Goal: Task Accomplishment & Management: Use online tool/utility

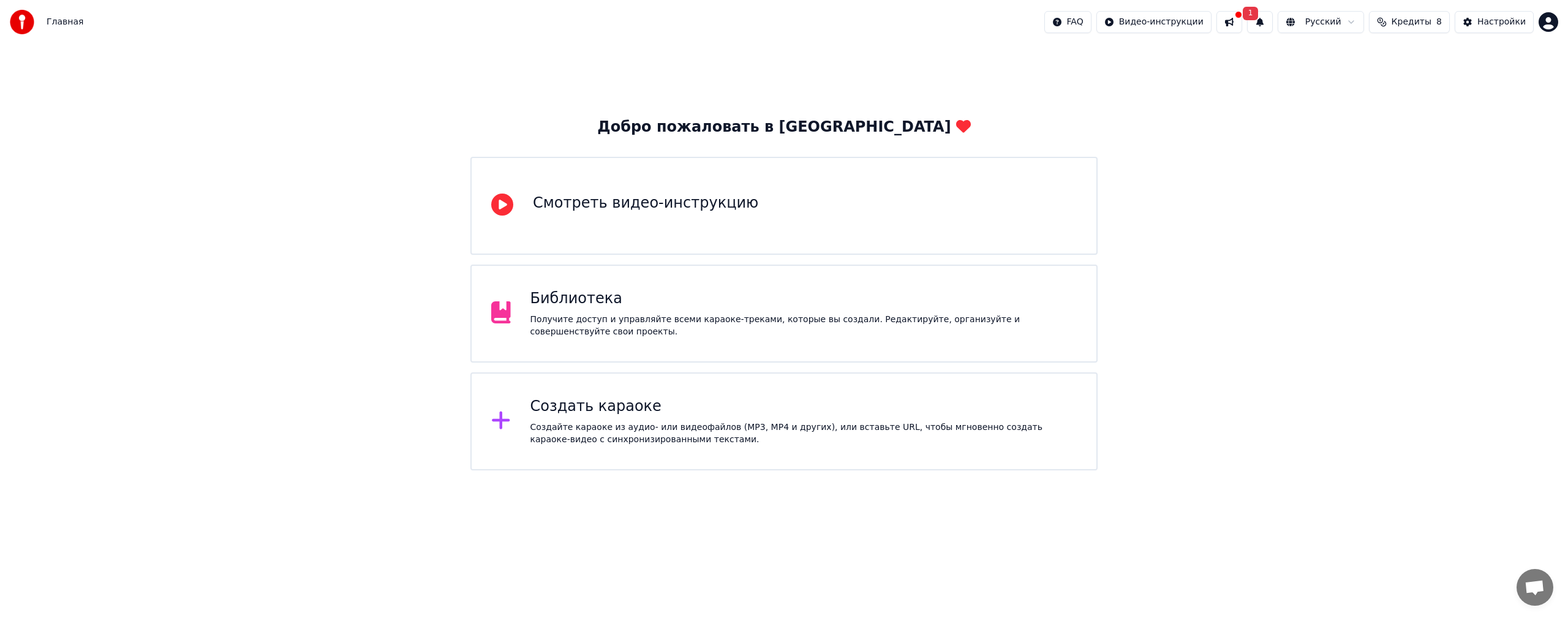
click at [1242, 28] on button at bounding box center [1229, 22] width 26 height 22
click at [657, 323] on div "Получите доступ и управляйте всеми караоке-треками, которые вы создали. Редакти…" at bounding box center [804, 326] width 547 height 25
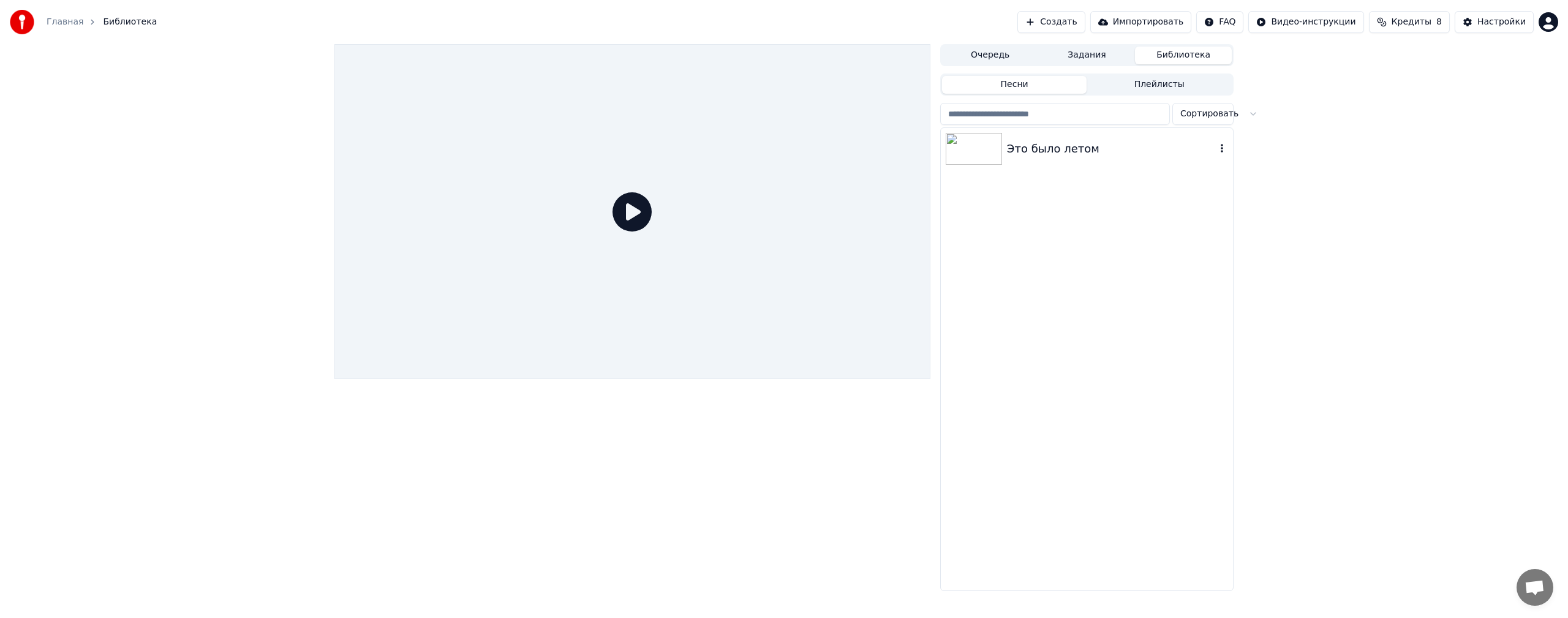
click at [1037, 149] on div "Это было летом" at bounding box center [1111, 149] width 209 height 17
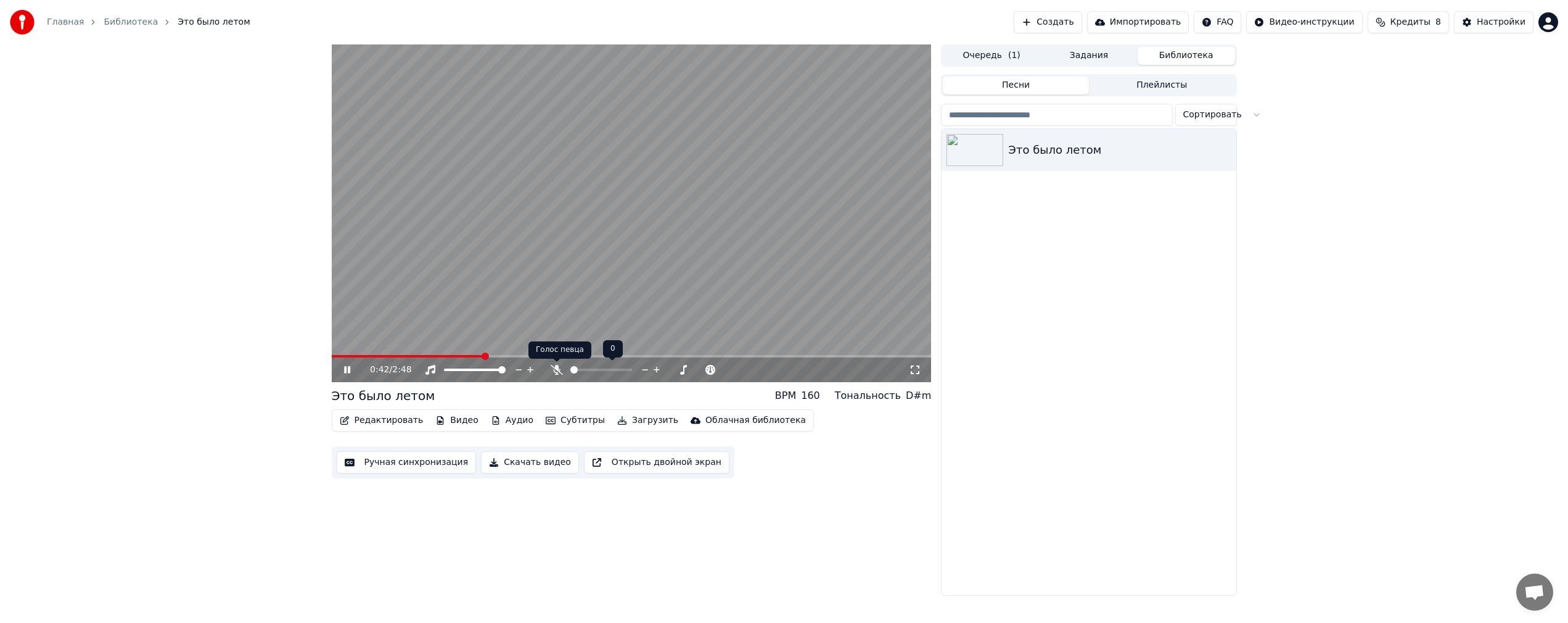
click at [554, 366] on icon at bounding box center [557, 369] width 13 height 10
click at [558, 366] on icon at bounding box center [562, 369] width 13 height 10
click at [567, 366] on icon at bounding box center [562, 369] width 13 height 10
click at [565, 366] on icon at bounding box center [562, 369] width 13 height 10
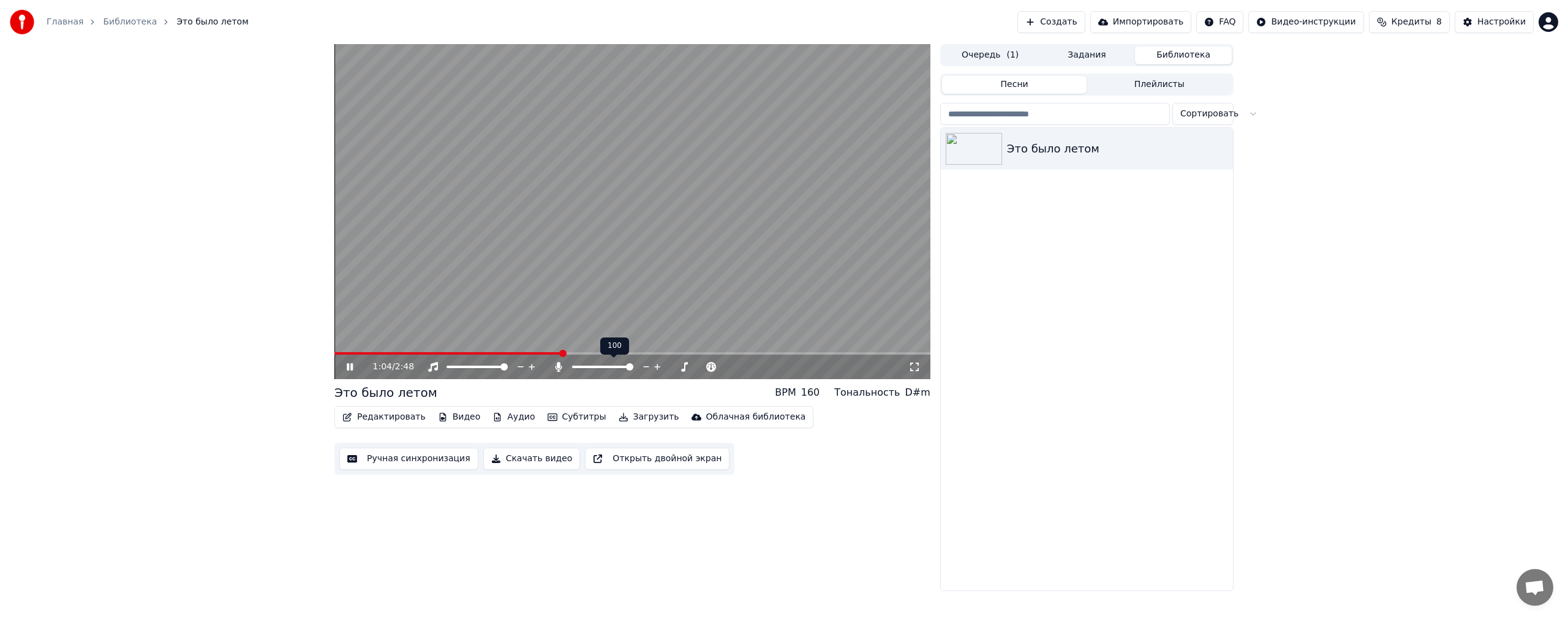
click at [560, 363] on icon at bounding box center [559, 366] width 12 height 10
click at [560, 362] on icon at bounding box center [559, 366] width 12 height 10
click at [560, 361] on div at bounding box center [608, 366] width 111 height 12
click at [559, 363] on icon at bounding box center [559, 366] width 12 height 10
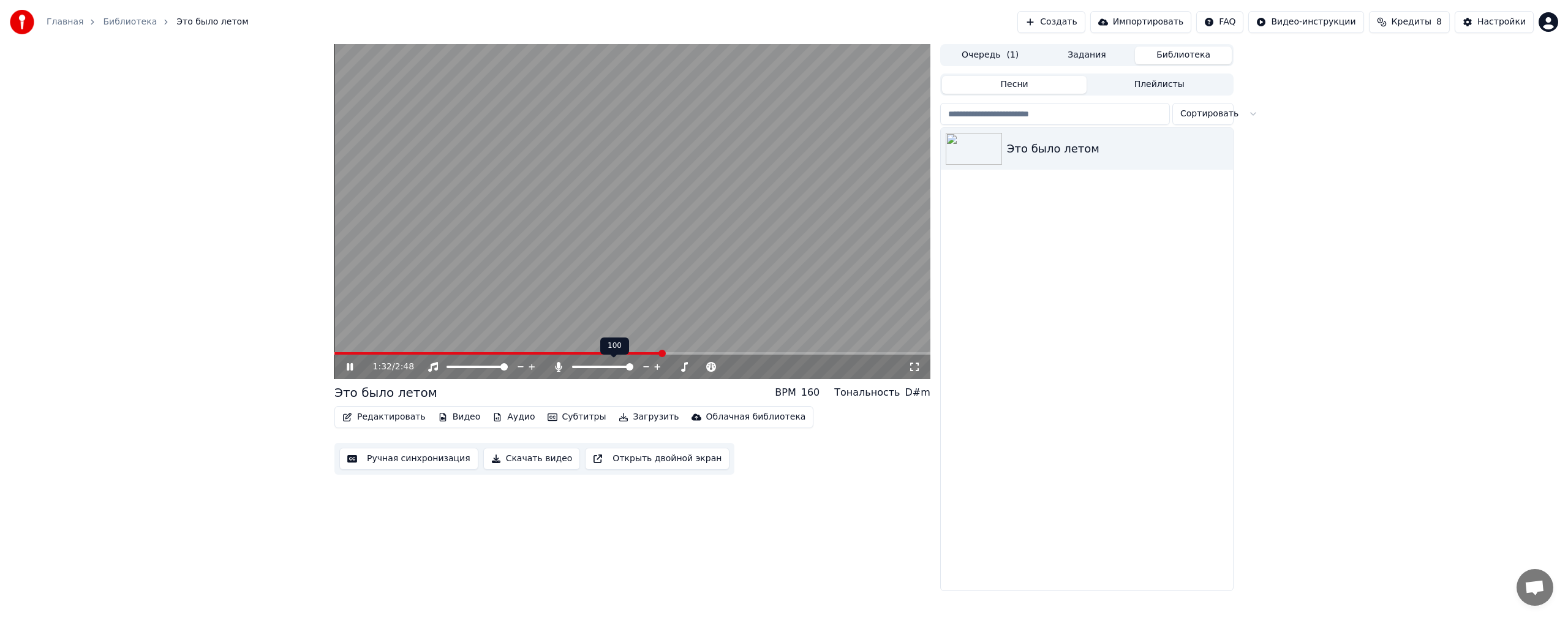
click at [559, 363] on icon at bounding box center [558, 366] width 7 height 10
click at [559, 363] on icon at bounding box center [559, 366] width 12 height 10
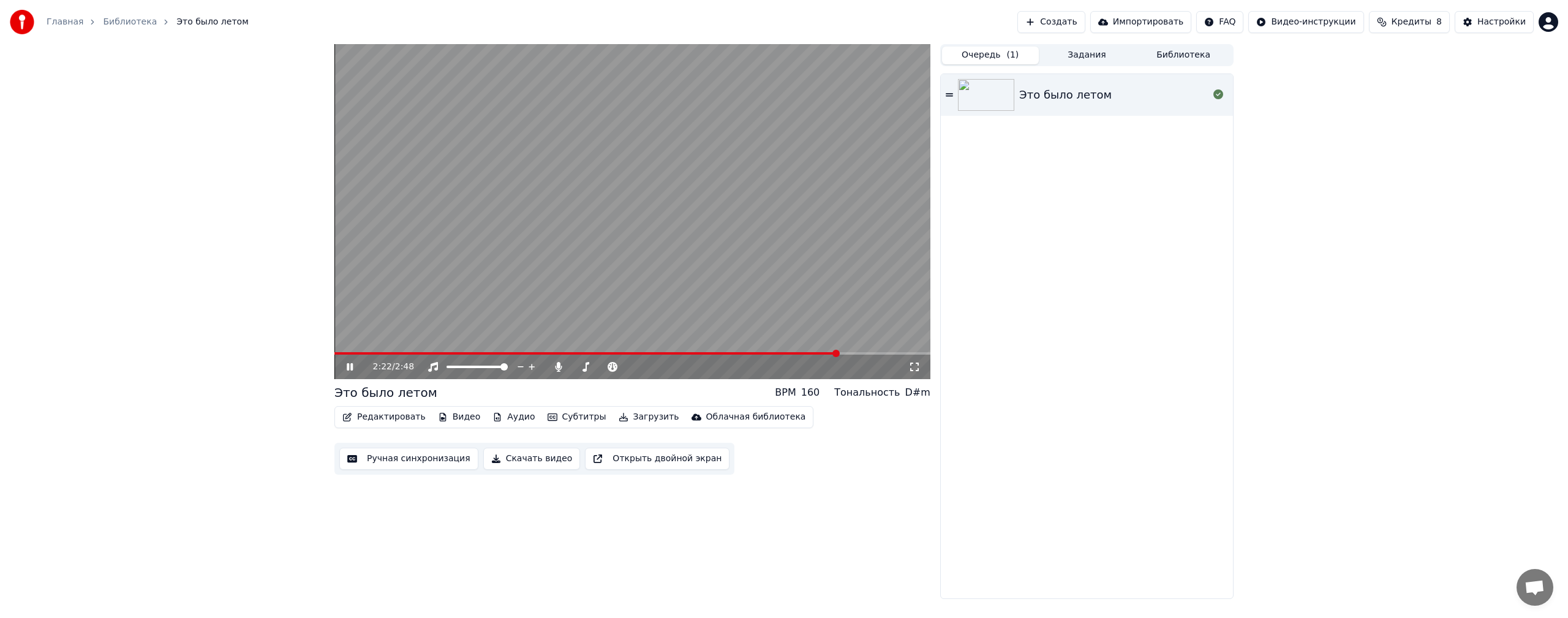
click at [1012, 57] on span "( 1 )" at bounding box center [1012, 55] width 12 height 12
click at [1075, 16] on button "Создать" at bounding box center [1051, 22] width 68 height 22
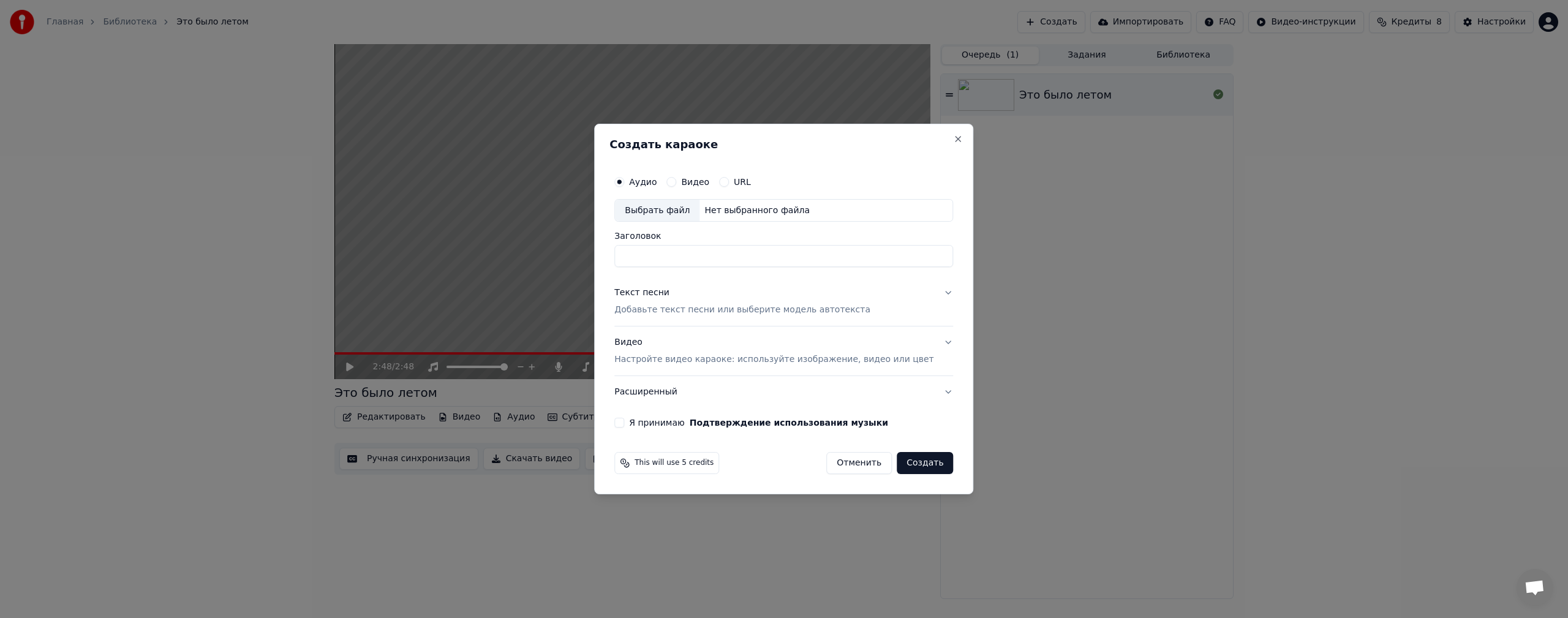
click at [681, 207] on div "Выбрать файл" at bounding box center [657, 210] width 85 height 22
drag, startPoint x: 751, startPoint y: 256, endPoint x: 543, endPoint y: 233, distance: 209.3
click at [544, 233] on body "**********" at bounding box center [784, 309] width 1568 height 618
type input "*"
type input "**********"
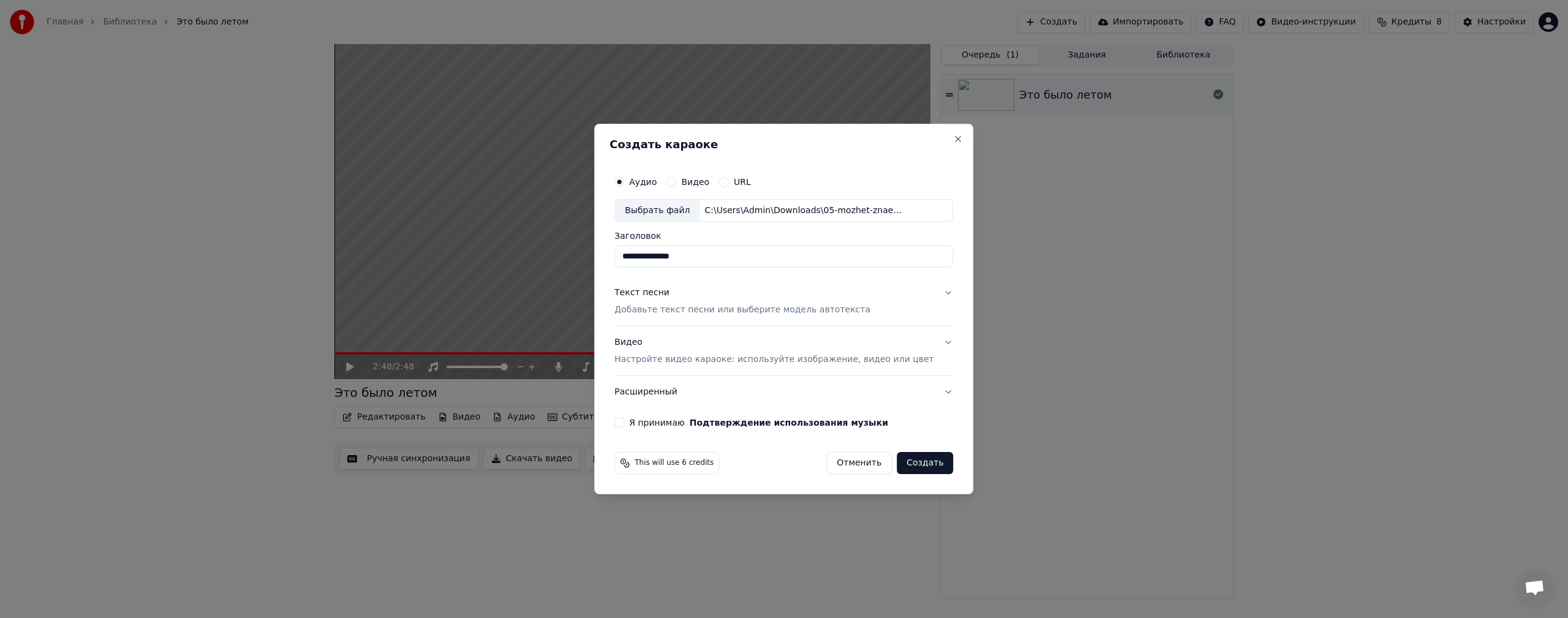
click at [664, 422] on label "Я принимаю Подтверждение использования музыки" at bounding box center [759, 422] width 260 height 9
click at [624, 422] on button "Я принимаю Подтверждение использования музыки" at bounding box center [619, 422] width 10 height 10
click at [911, 460] on button "Создать" at bounding box center [925, 463] width 57 height 22
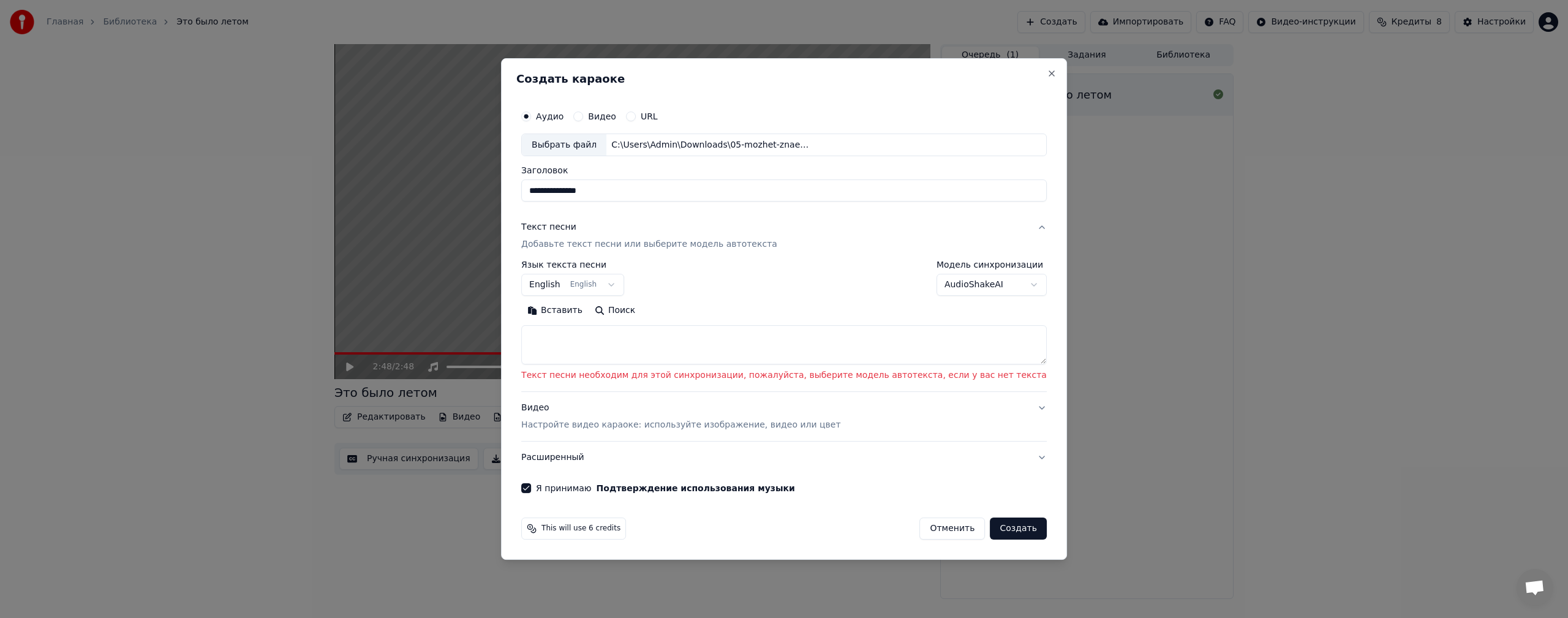
click at [675, 355] on textarea at bounding box center [784, 345] width 526 height 39
click at [957, 290] on body "**********" at bounding box center [784, 309] width 1568 height 618
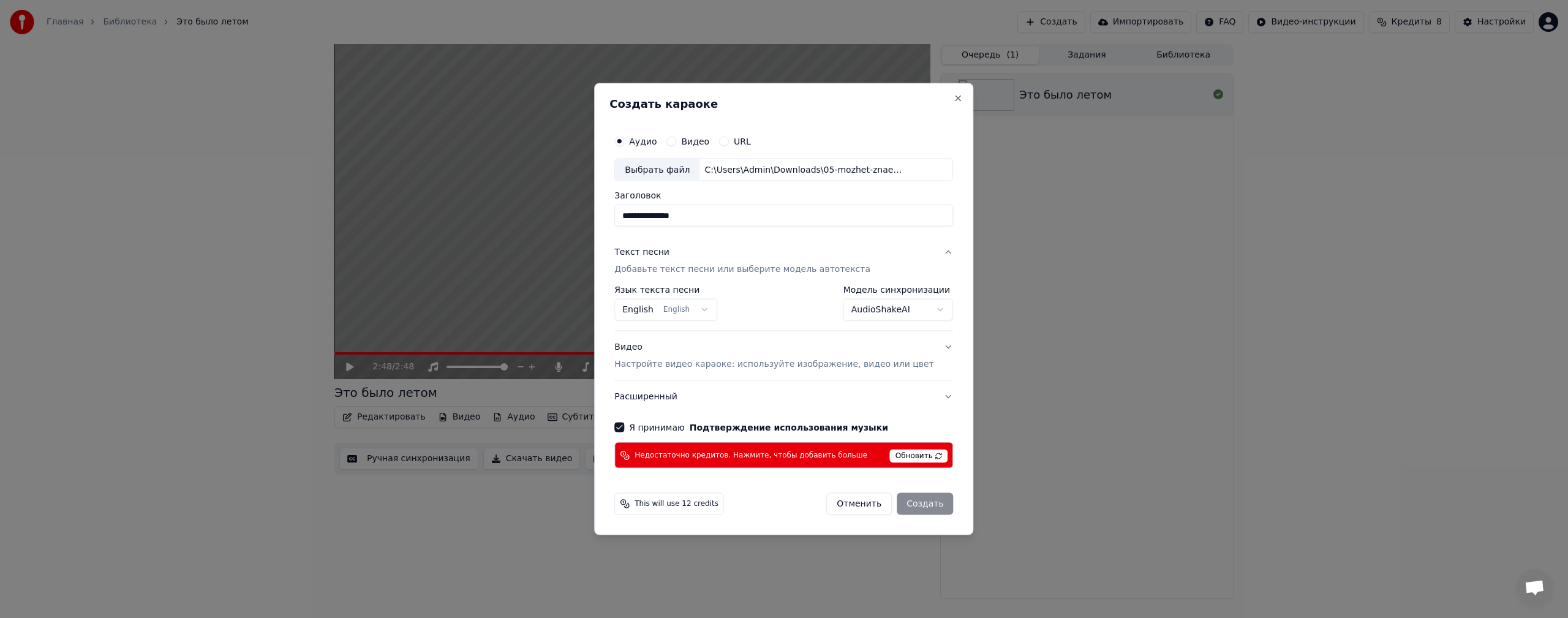
click at [909, 504] on div "Отменить Создать" at bounding box center [890, 504] width 127 height 22
click at [906, 502] on div "Отменить Создать" at bounding box center [890, 504] width 127 height 22
click at [671, 499] on span "This will use 12 credits" at bounding box center [677, 504] width 84 height 10
click at [672, 500] on span "This will use 12 credits" at bounding box center [677, 504] width 84 height 10
click at [912, 447] on div "Обновить" at bounding box center [919, 455] width 58 height 16
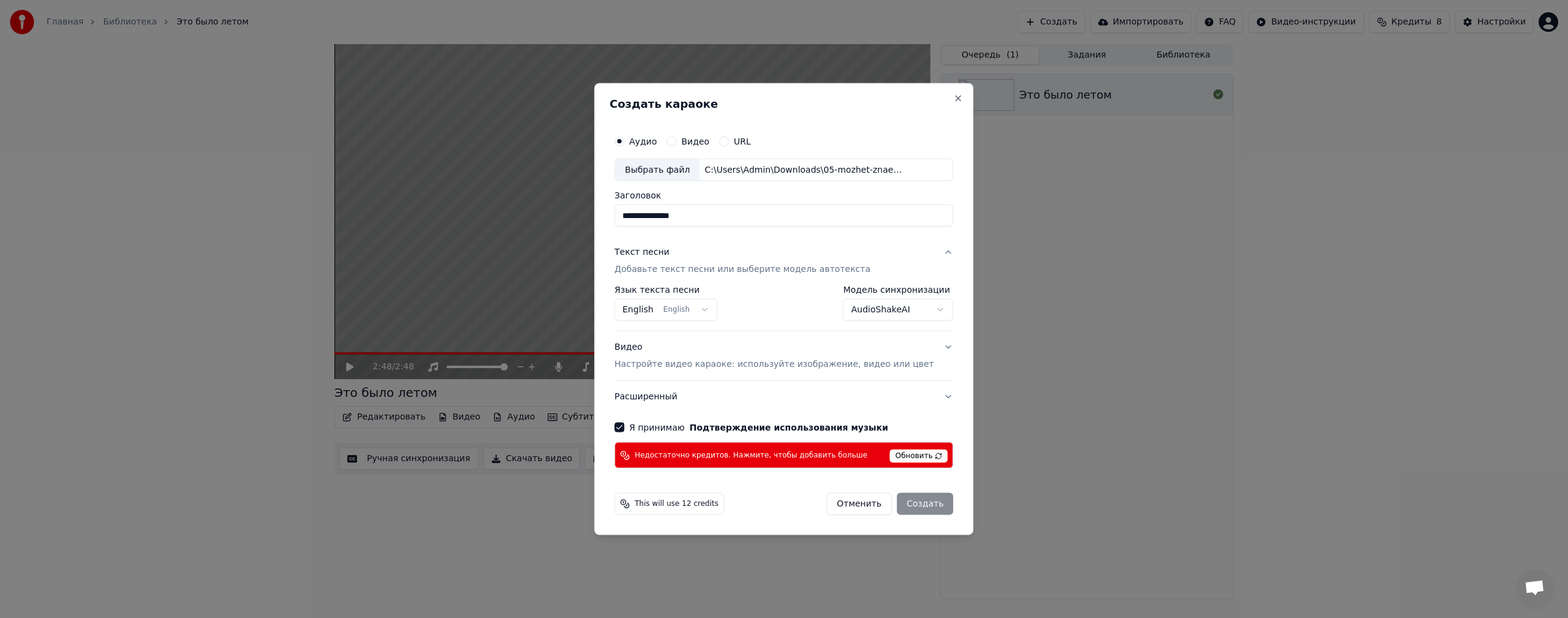
click at [897, 456] on span "Обновить" at bounding box center [919, 456] width 58 height 13
click at [853, 500] on button "Отменить" at bounding box center [859, 504] width 65 height 22
select select "**********"
select select
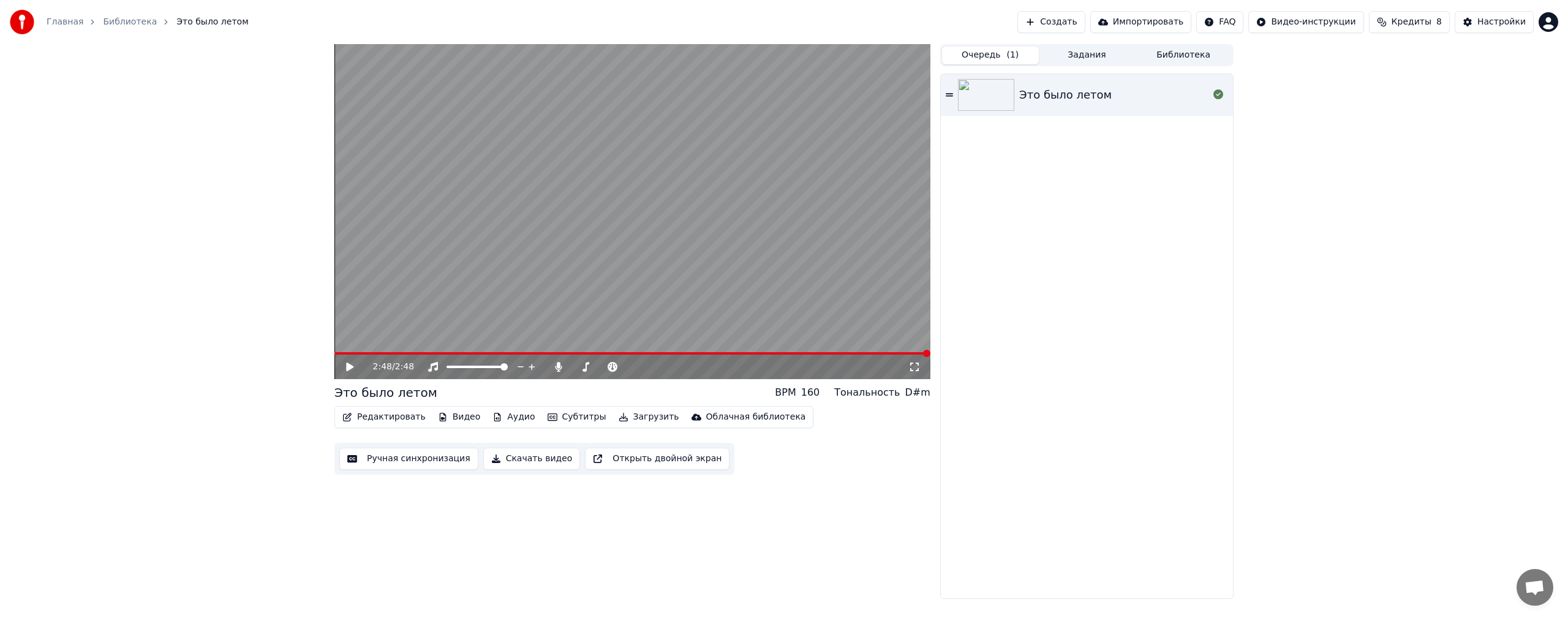
click at [1399, 24] on button "Кредиты 8" at bounding box center [1409, 22] width 81 height 22
click at [1349, 82] on td "15" at bounding box center [1340, 82] width 59 height 22
click at [1402, 115] on button "Обновить" at bounding box center [1416, 113] width 74 height 22
click at [1413, 114] on button "Обновить" at bounding box center [1416, 113] width 74 height 22
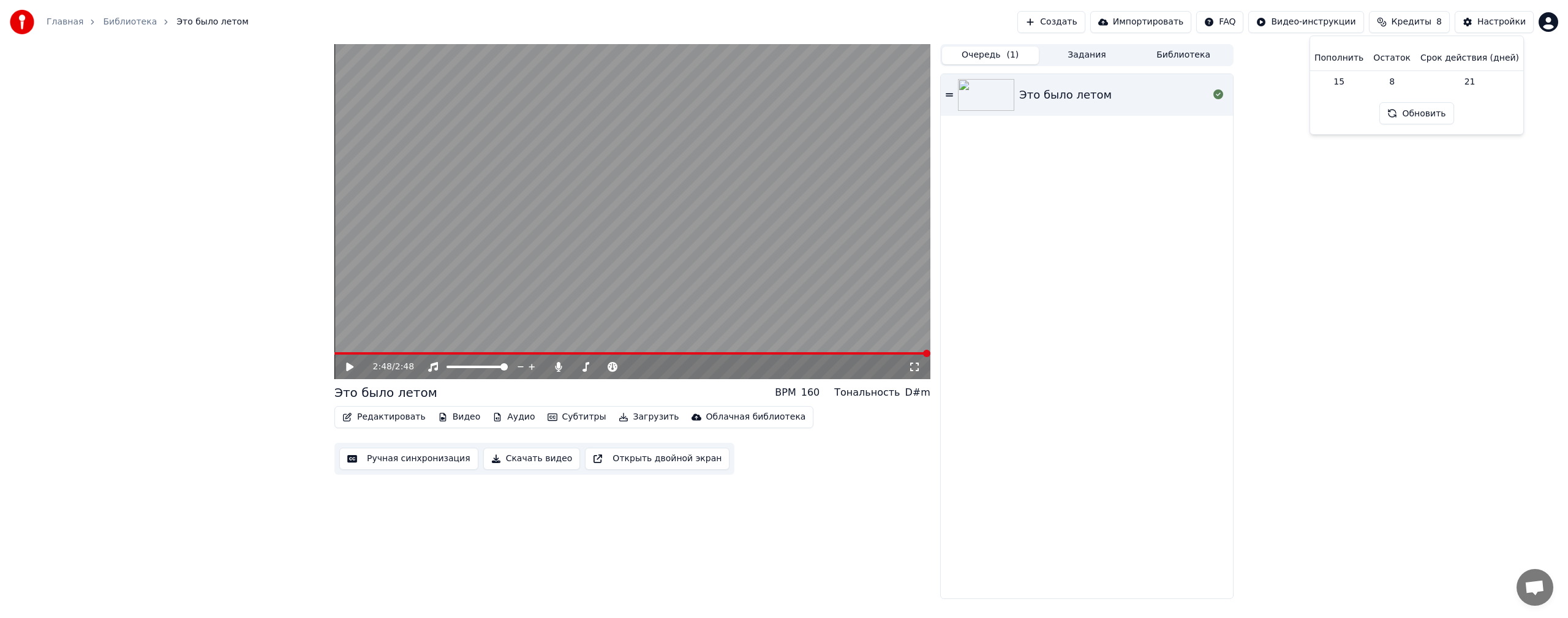
click at [1400, 19] on button "Кредиты 8" at bounding box center [1409, 22] width 81 height 22
click at [1393, 57] on th "Остаток" at bounding box center [1392, 58] width 47 height 25
click at [1351, 54] on th "Пополнить" at bounding box center [1340, 58] width 59 height 25
click at [1348, 65] on th "Пополнить" at bounding box center [1340, 58] width 59 height 25
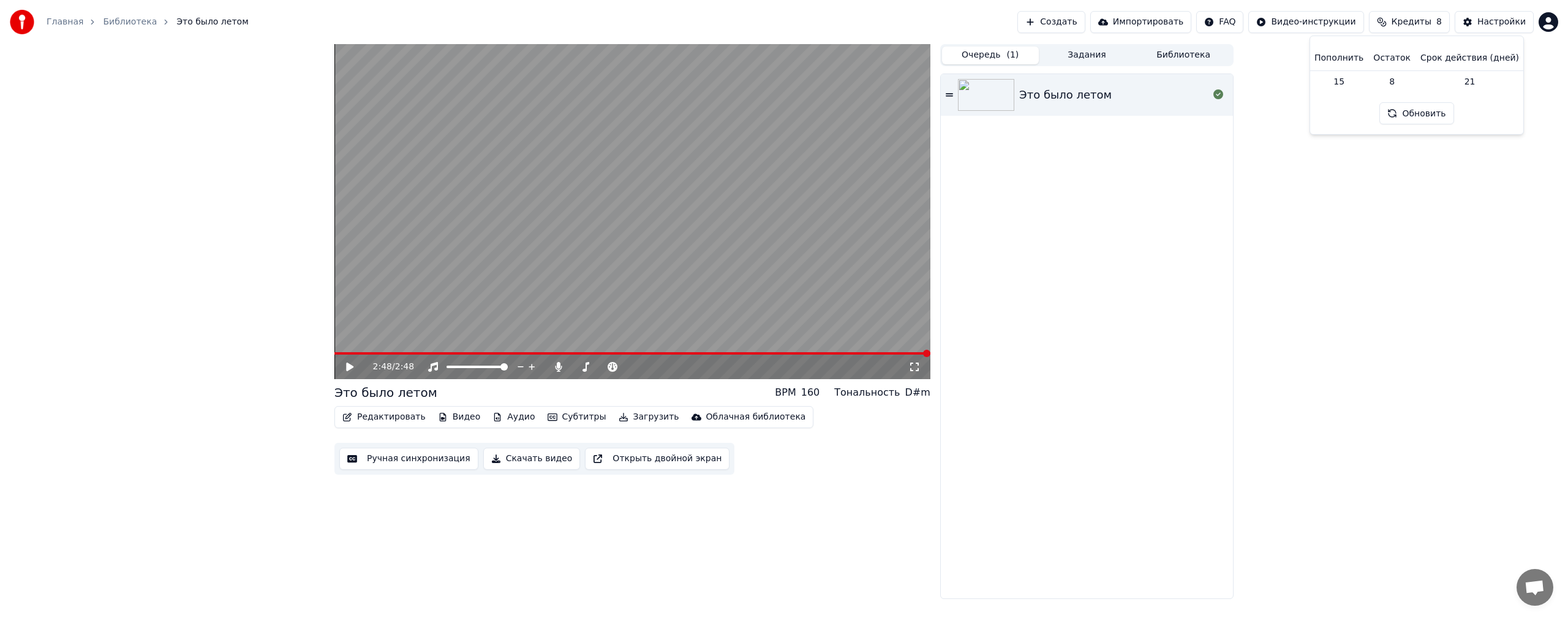
click at [1349, 80] on td "15" at bounding box center [1340, 82] width 59 height 22
click at [1363, 48] on th "Пополнить" at bounding box center [1340, 58] width 59 height 25
drag, startPoint x: 1399, startPoint y: 61, endPoint x: 1444, endPoint y: 59, distance: 45.0
click at [1399, 61] on th "Остаток" at bounding box center [1392, 58] width 47 height 25
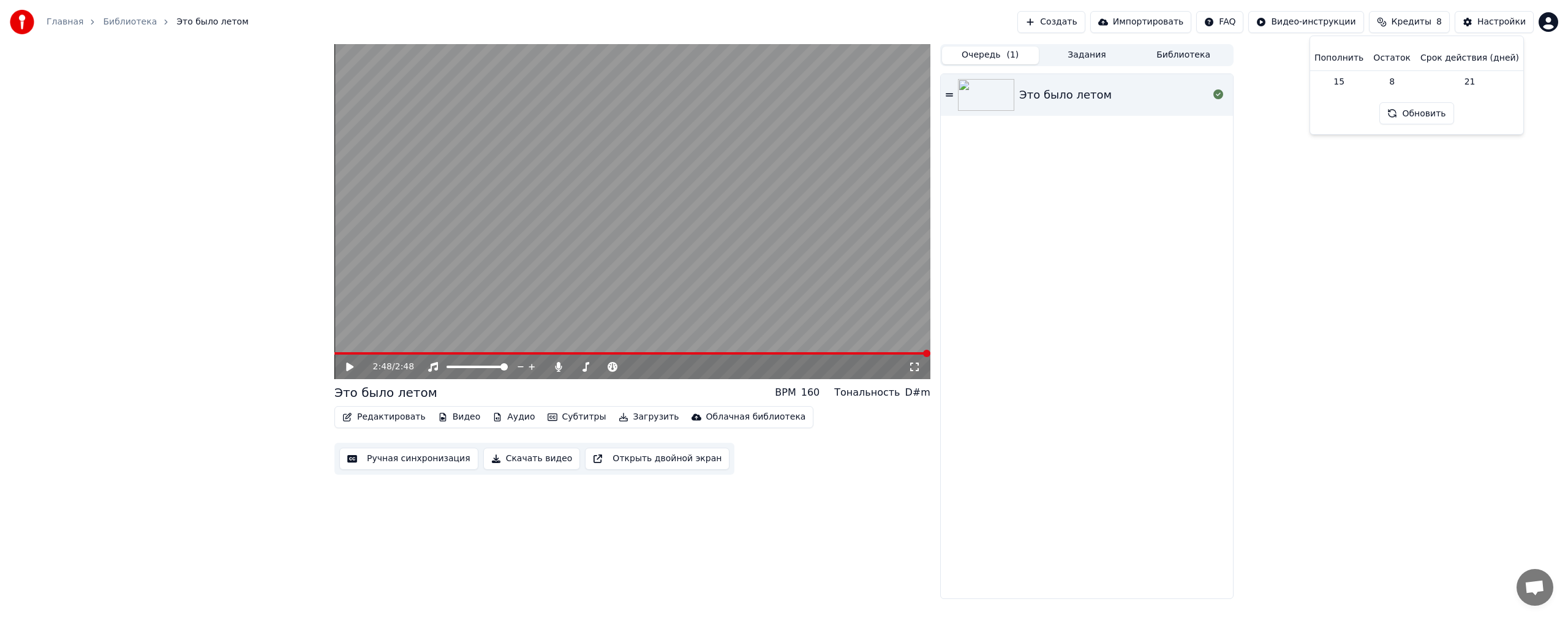
click at [1476, 58] on th "Срок действия (дней)" at bounding box center [1470, 58] width 109 height 25
click at [1507, 21] on div "Настройки" at bounding box center [1502, 23] width 48 height 12
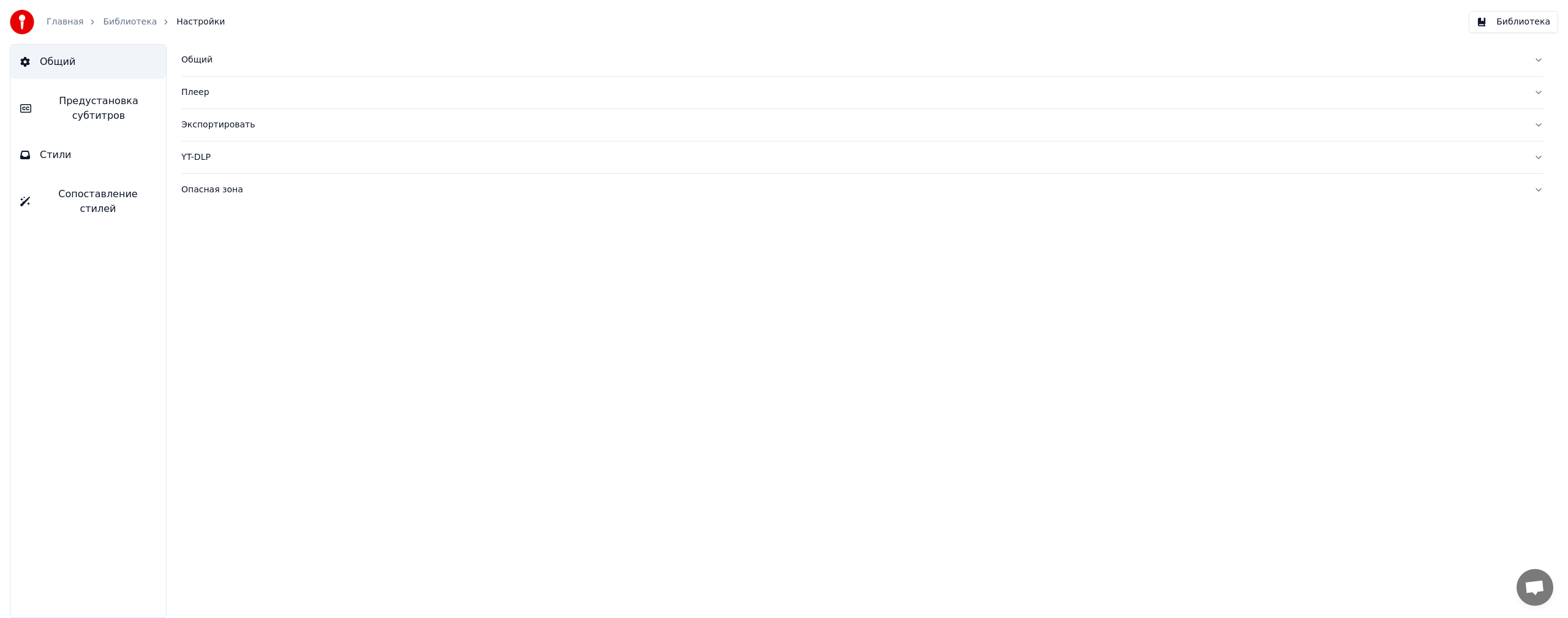
click at [123, 26] on link "Библиотека" at bounding box center [129, 23] width 54 height 12
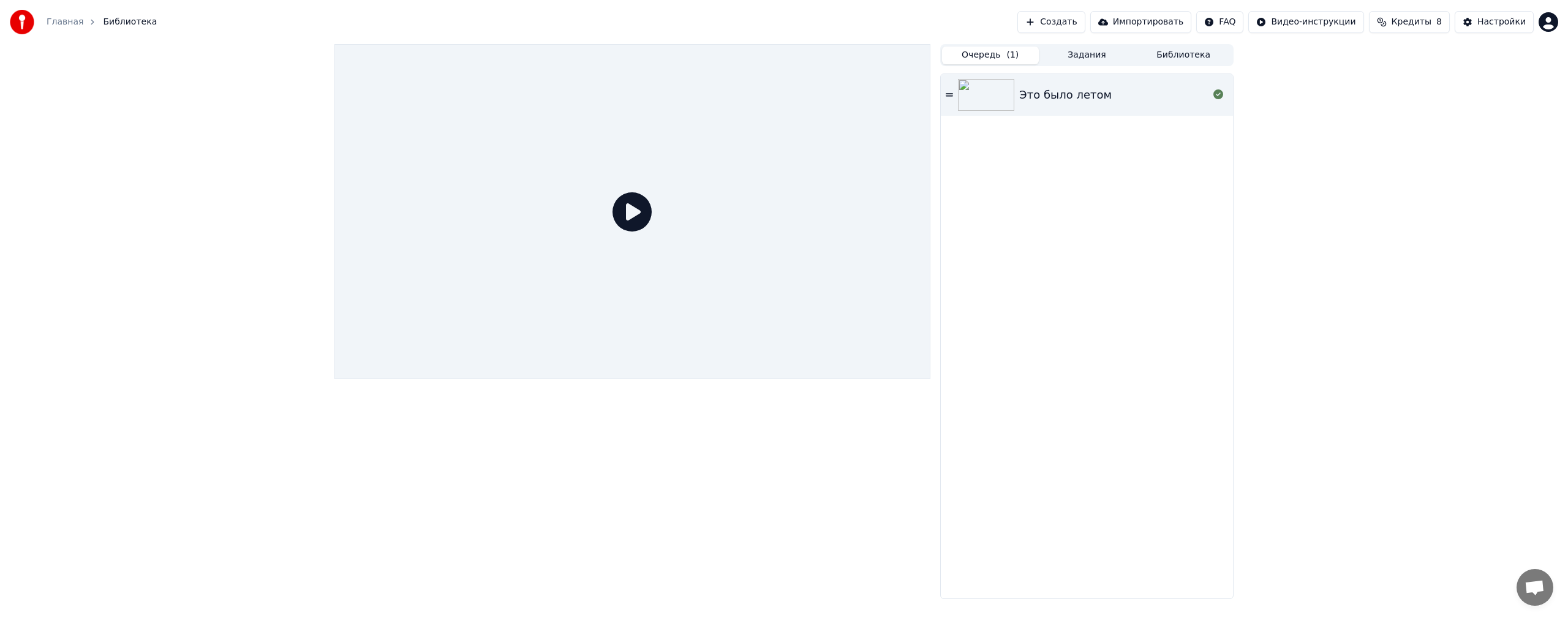
click at [68, 20] on link "Главная" at bounding box center [64, 23] width 37 height 12
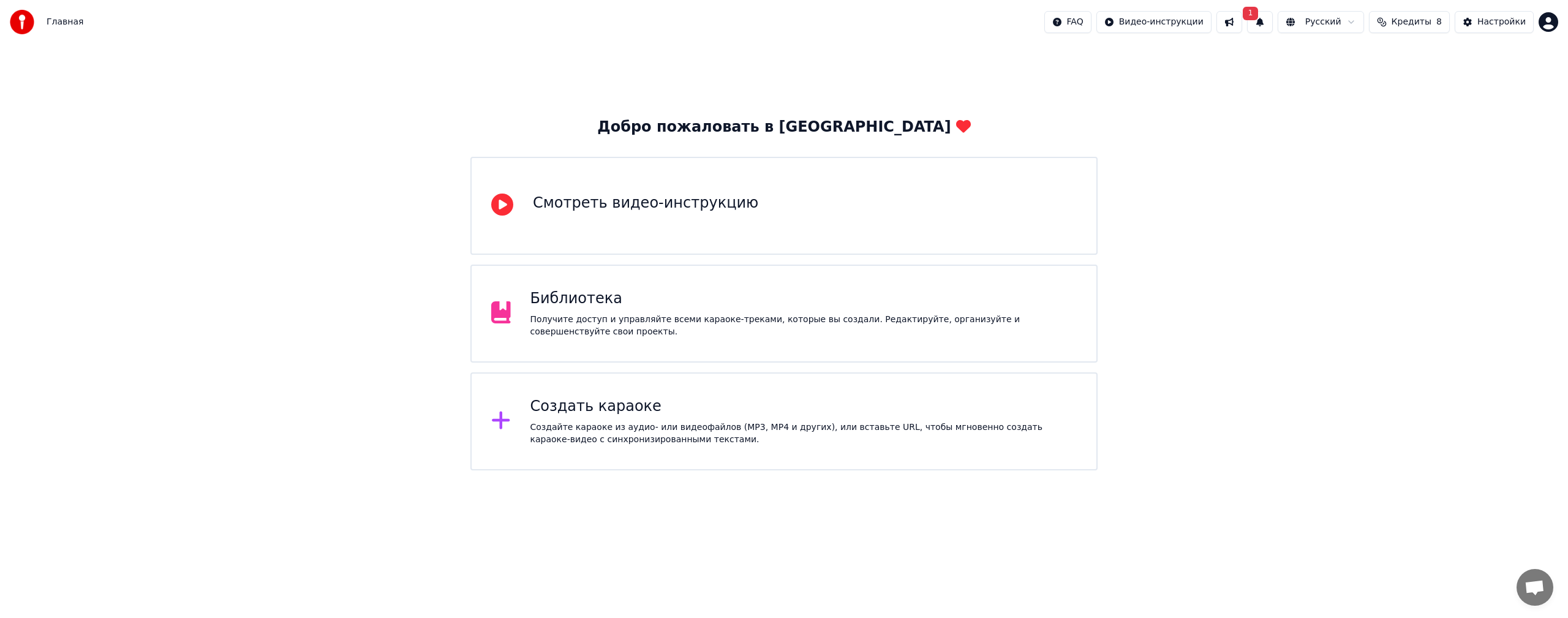
click at [1242, 22] on button at bounding box center [1229, 22] width 26 height 22
click at [1267, 21] on button "1" at bounding box center [1260, 22] width 26 height 22
click at [1568, 78] on div "Добро пожаловать в Youka Смотреть видео-инструкцию Библиотека Получите доступ и…" at bounding box center [784, 257] width 1568 height 426
click at [1558, 22] on html "Главная FAQ Видео-инструкции 1 Русский Кредиты 8 Настройки Добро пожаловать в Y…" at bounding box center [784, 235] width 1568 height 470
click at [1482, 70] on div "Оплата" at bounding box center [1494, 78] width 141 height 19
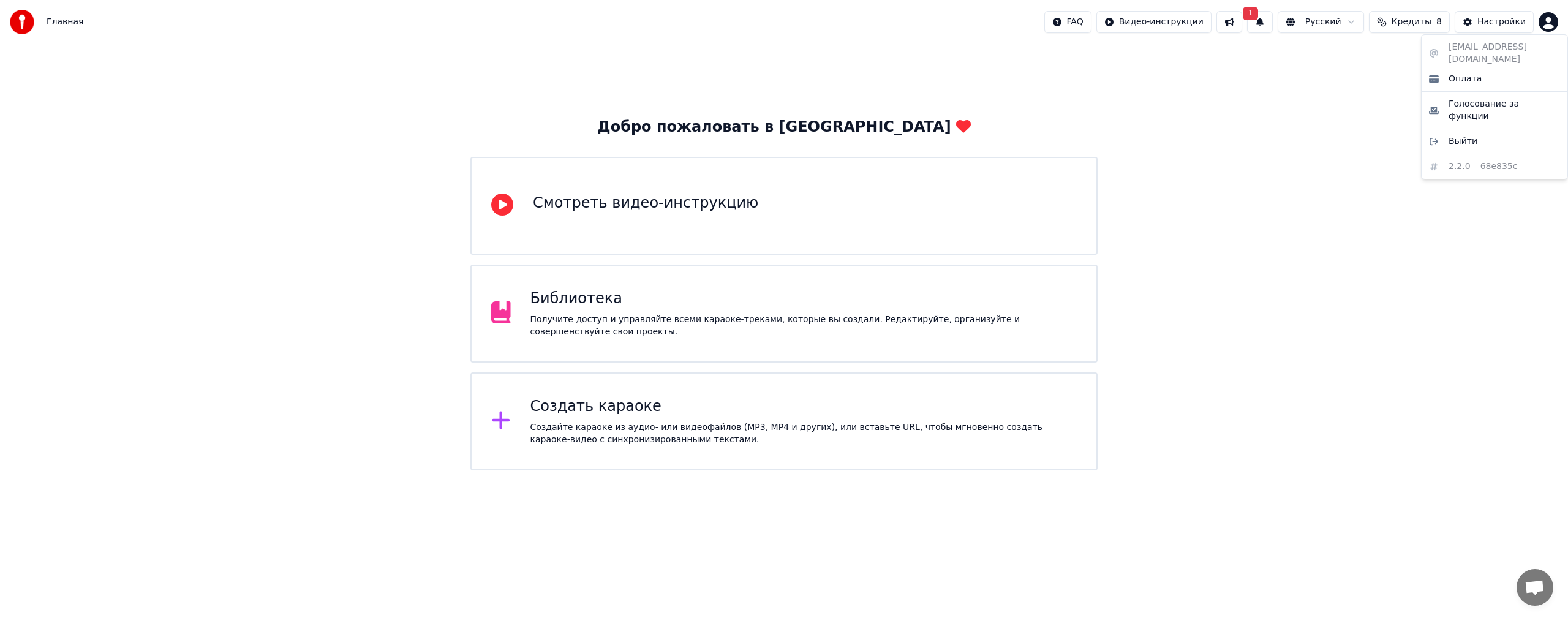
click at [1551, 19] on html "Главная FAQ Видео-инструкции 1 Русский Кредиты 8 Настройки Добро пожаловать в Y…" at bounding box center [784, 235] width 1568 height 470
click at [1454, 73] on span "Оплата" at bounding box center [1465, 79] width 33 height 12
click at [1544, 21] on html "Главная FAQ Видео-инструкции 1 Русский Кредиты 8 Настройки Добро пожаловать в Y…" at bounding box center [784, 235] width 1568 height 470
click at [1491, 69] on div "Оплата" at bounding box center [1494, 78] width 141 height 19
click at [1406, 16] on span "Кредиты" at bounding box center [1411, 23] width 40 height 12
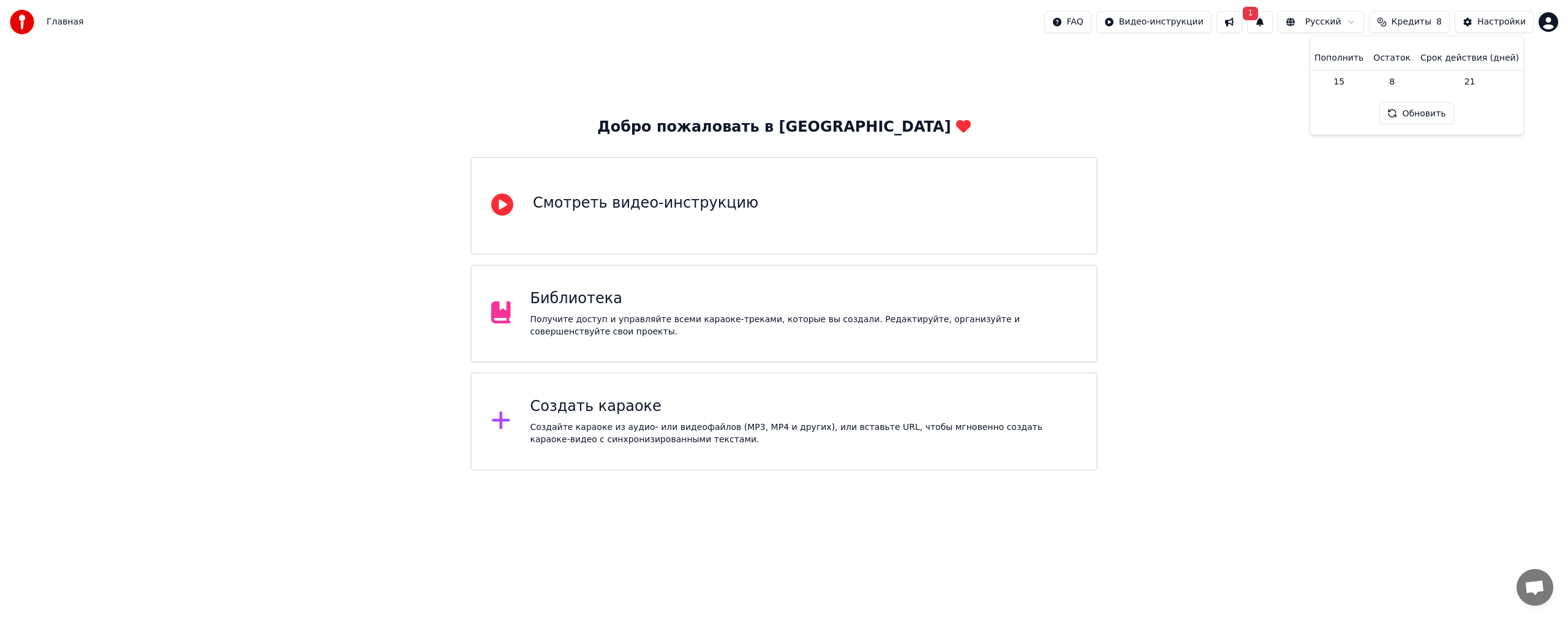
click at [1148, 246] on div "Добро пожаловать в Youka Смотреть видео-инструкцию Библиотека Получите доступ и…" at bounding box center [784, 257] width 1568 height 426
click at [598, 412] on div "Создать караоке" at bounding box center [804, 406] width 547 height 19
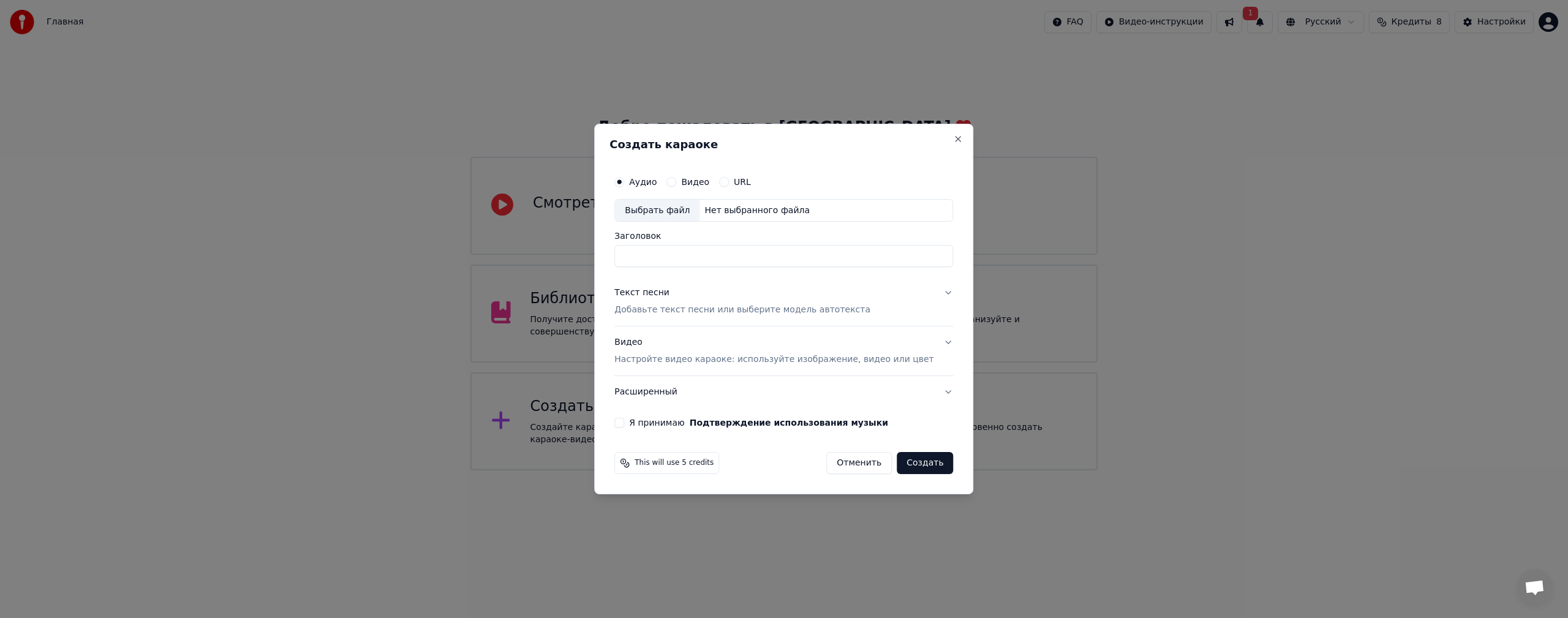
click at [674, 210] on div "Выбрать файл" at bounding box center [657, 210] width 85 height 22
type input "**********"
click at [925, 292] on button "Текст песни Добавьте текст песни или выберите модель автотекста" at bounding box center [784, 301] width 339 height 49
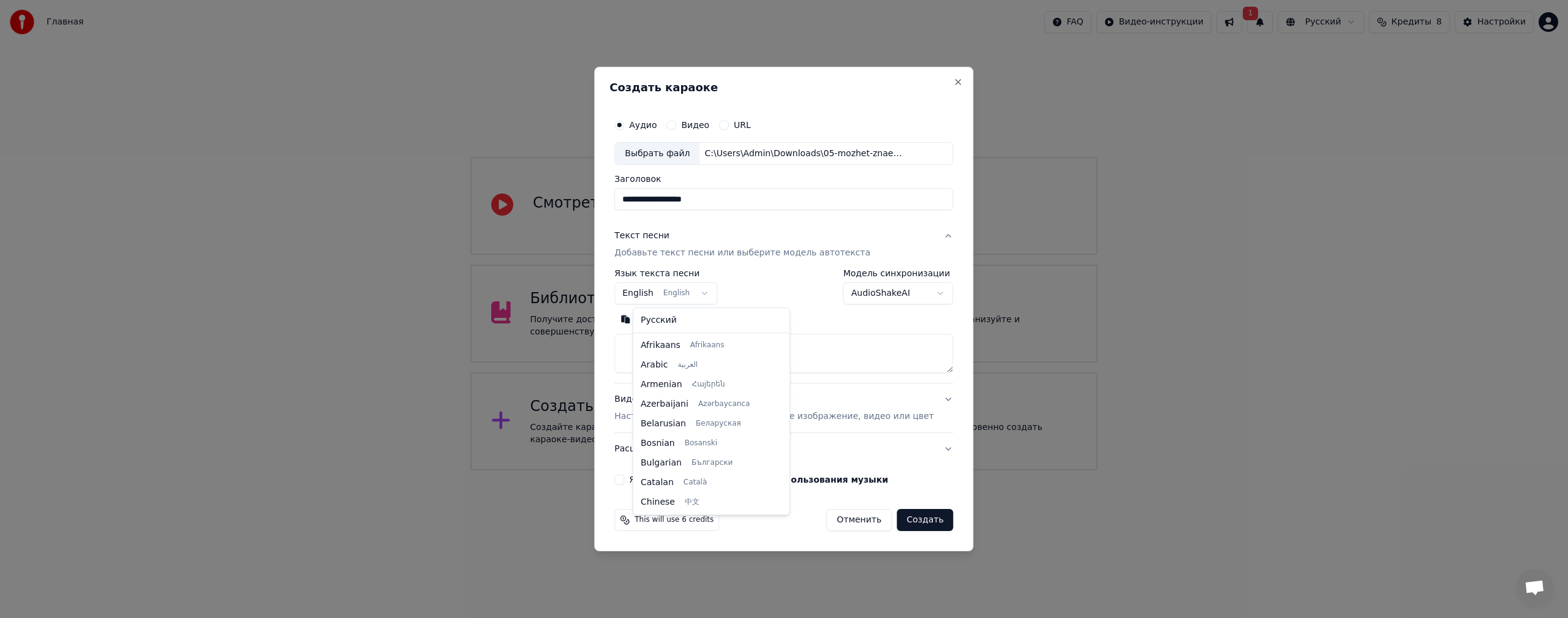
click at [725, 300] on body "**********" at bounding box center [784, 235] width 1568 height 470
select select "**"
click at [875, 289] on body "**********" at bounding box center [784, 235] width 1568 height 470
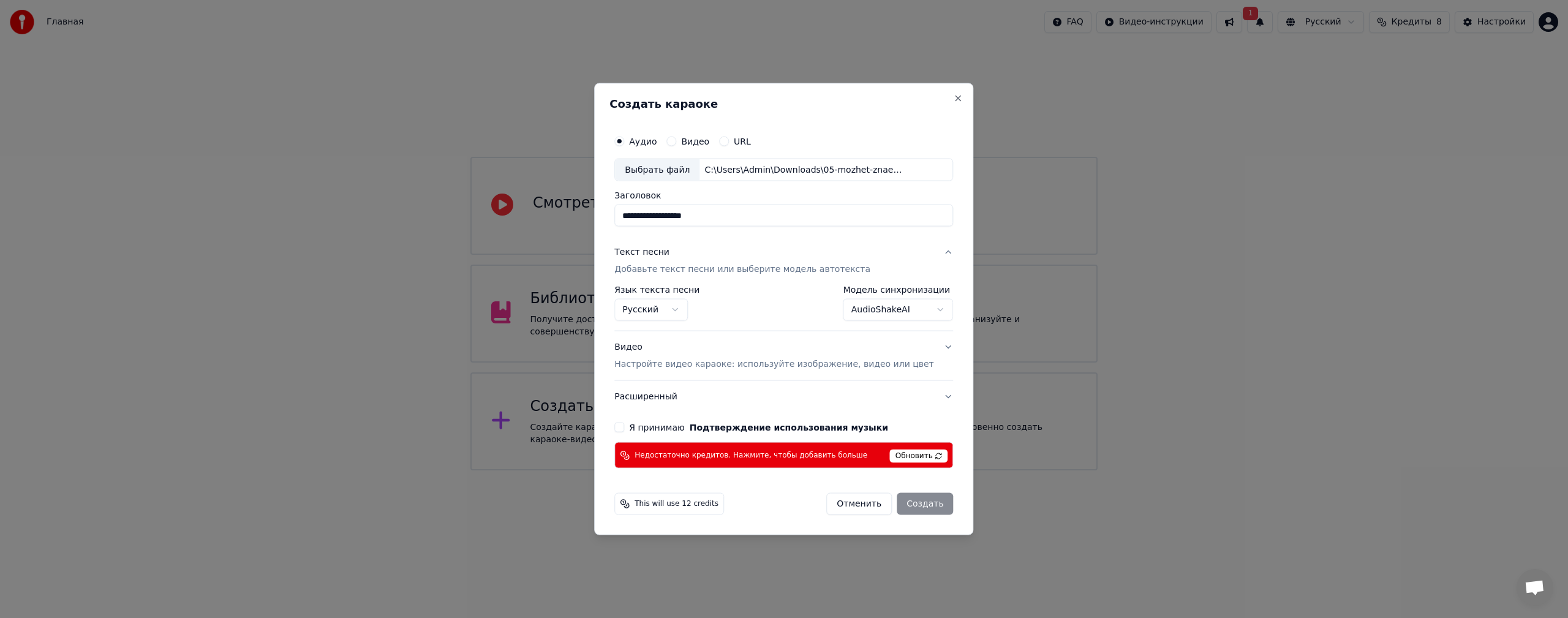
click at [876, 314] on body "**********" at bounding box center [784, 235] width 1568 height 470
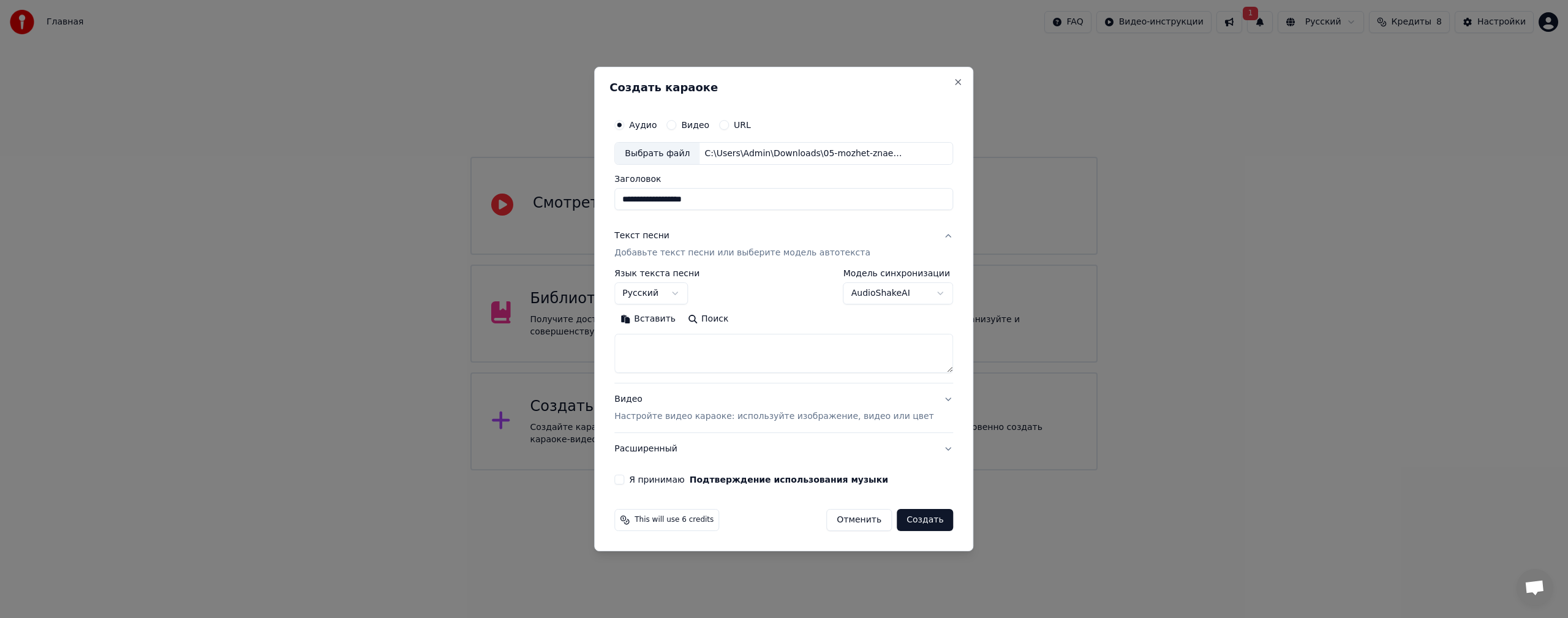
click at [754, 352] on textarea at bounding box center [784, 354] width 339 height 39
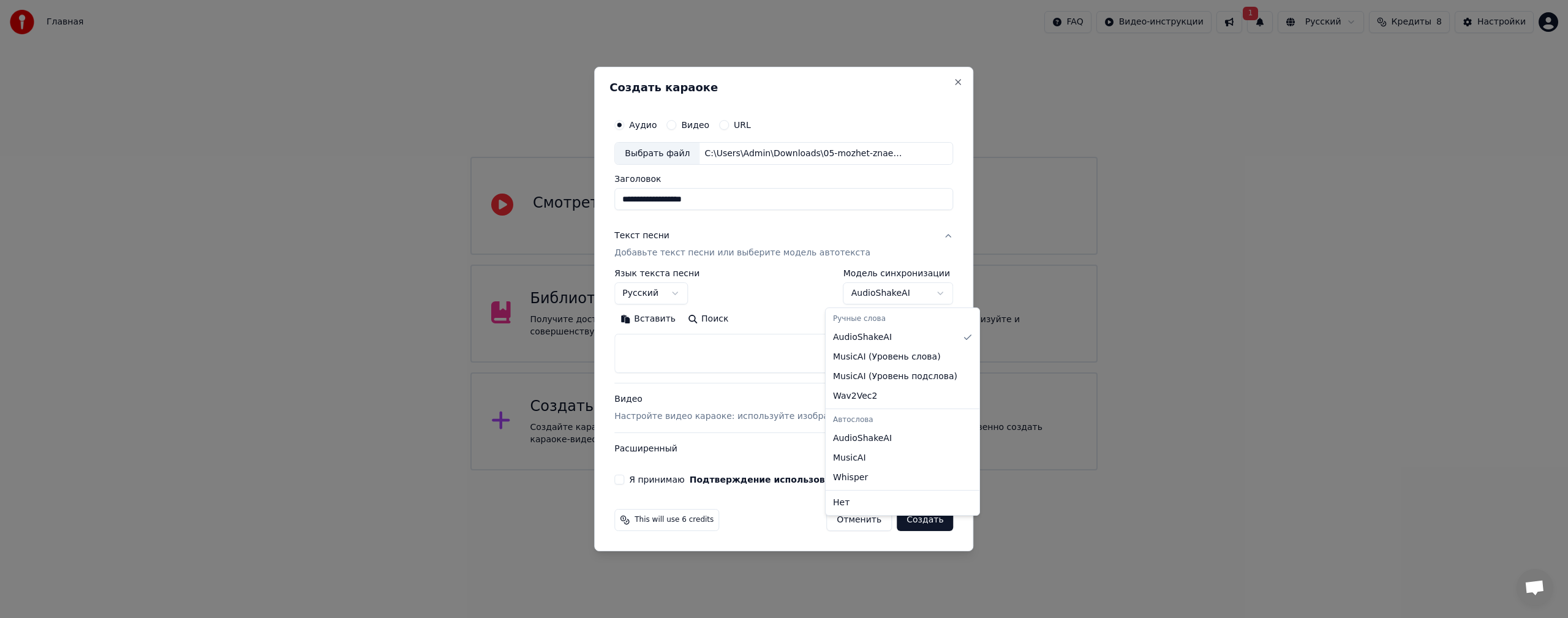
click at [910, 292] on body "**********" at bounding box center [784, 235] width 1568 height 470
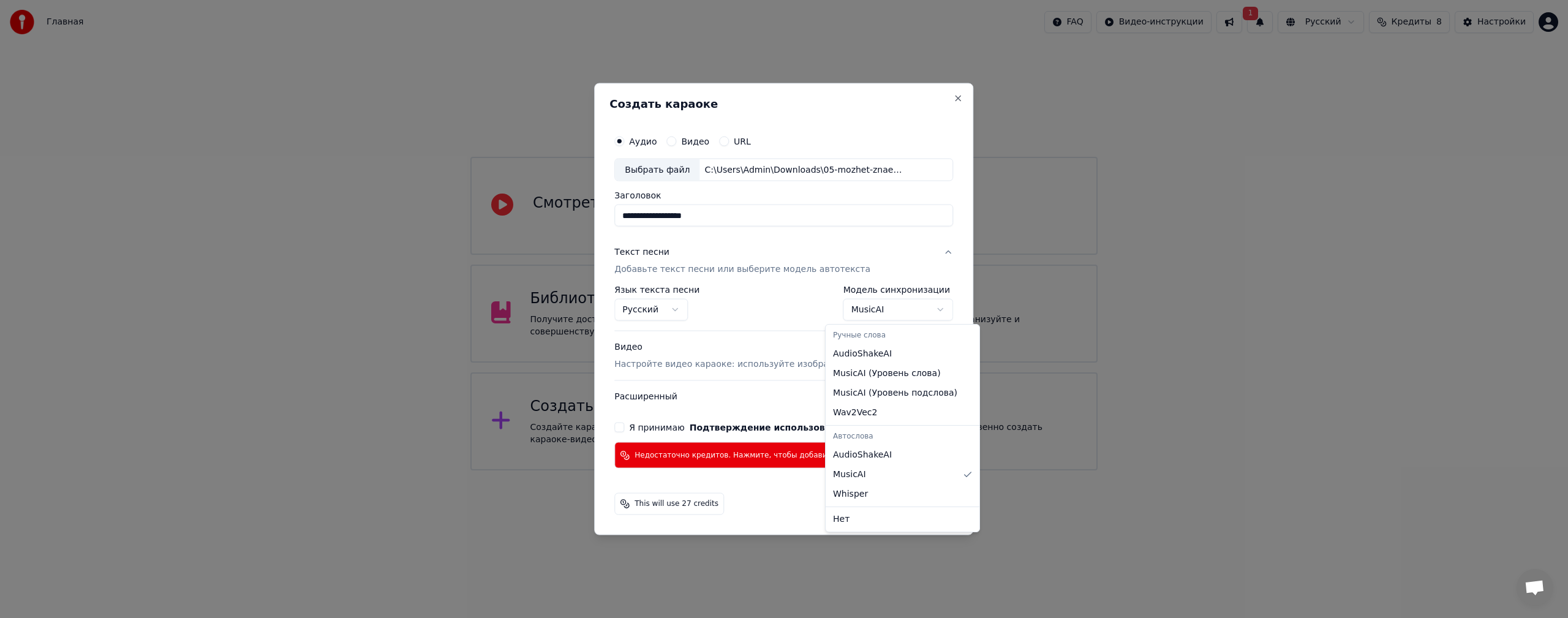
click at [876, 311] on body "**********" at bounding box center [784, 235] width 1568 height 470
select select "*******"
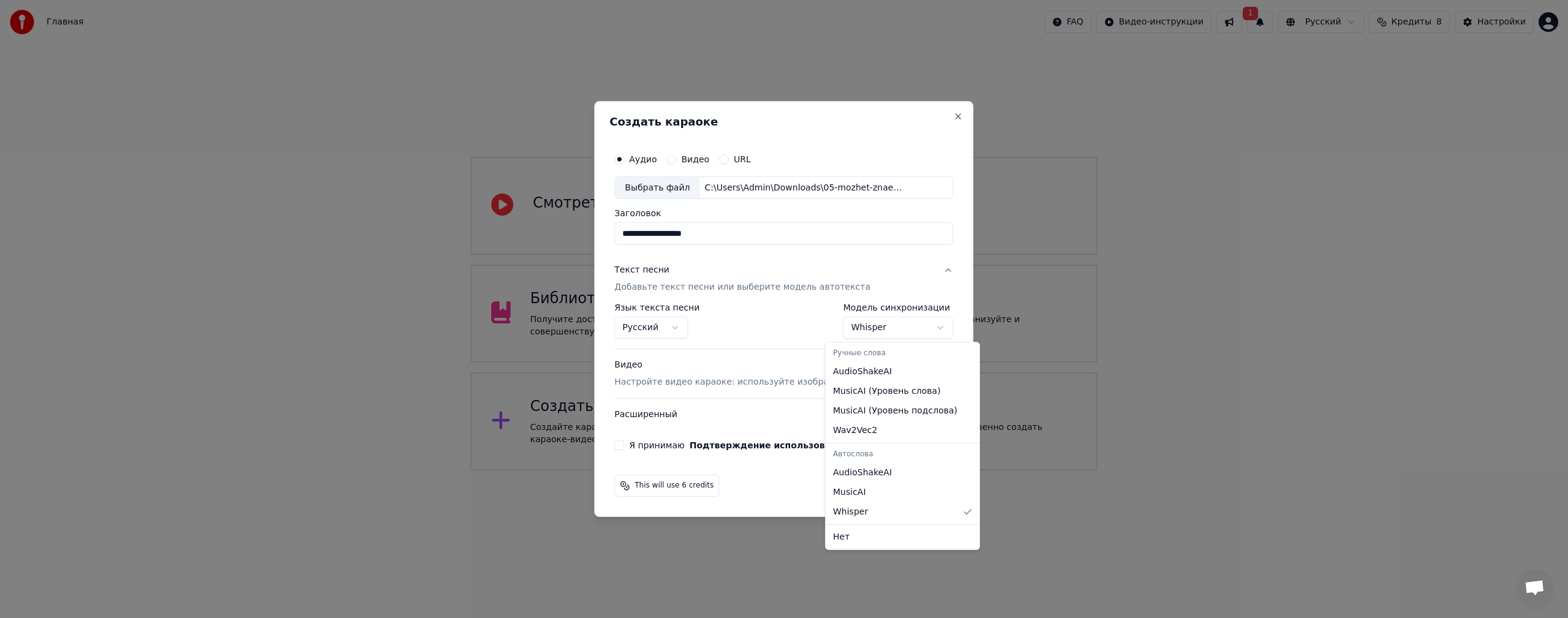
click at [866, 323] on body "**********" at bounding box center [784, 235] width 1568 height 470
click at [753, 470] on body "**********" at bounding box center [784, 235] width 1568 height 470
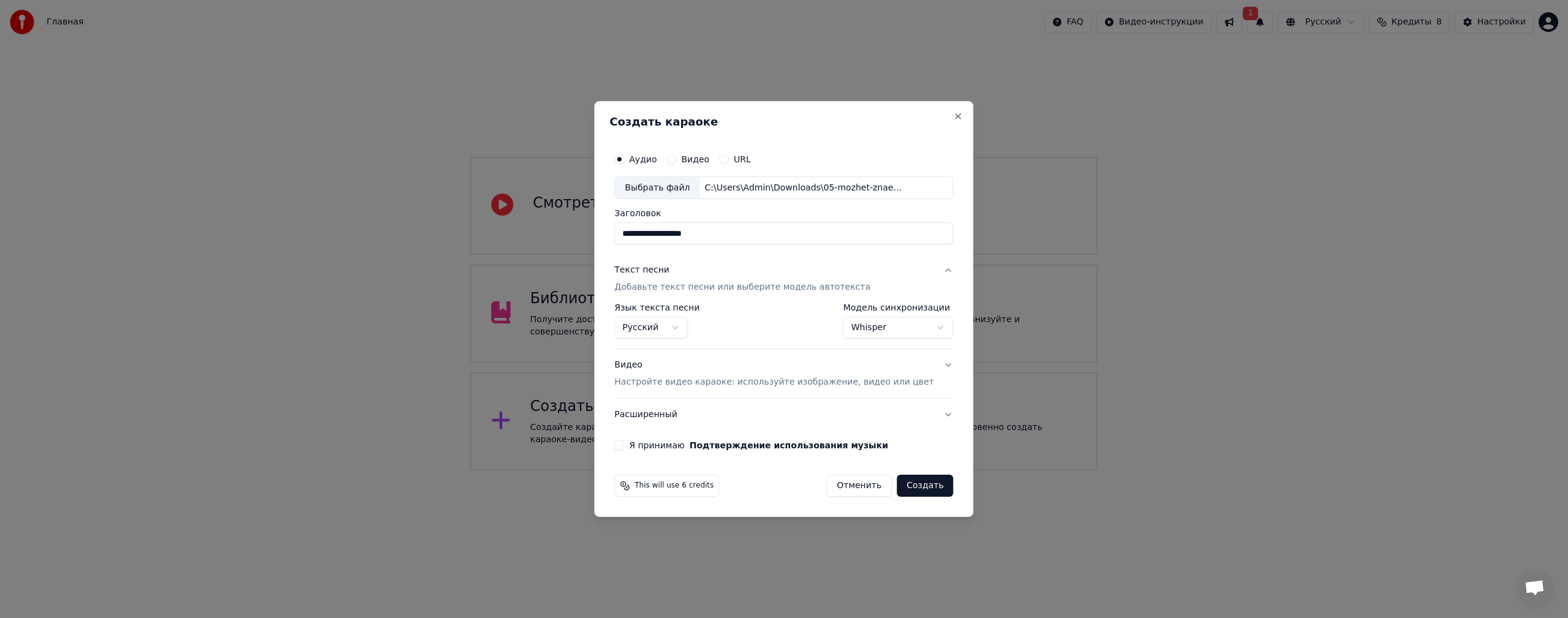
click at [665, 444] on label "Я принимаю Подтверждение использования музыки" at bounding box center [759, 445] width 260 height 9
click at [624, 444] on button "Я принимаю Подтверждение использования музыки" at bounding box center [619, 445] width 10 height 10
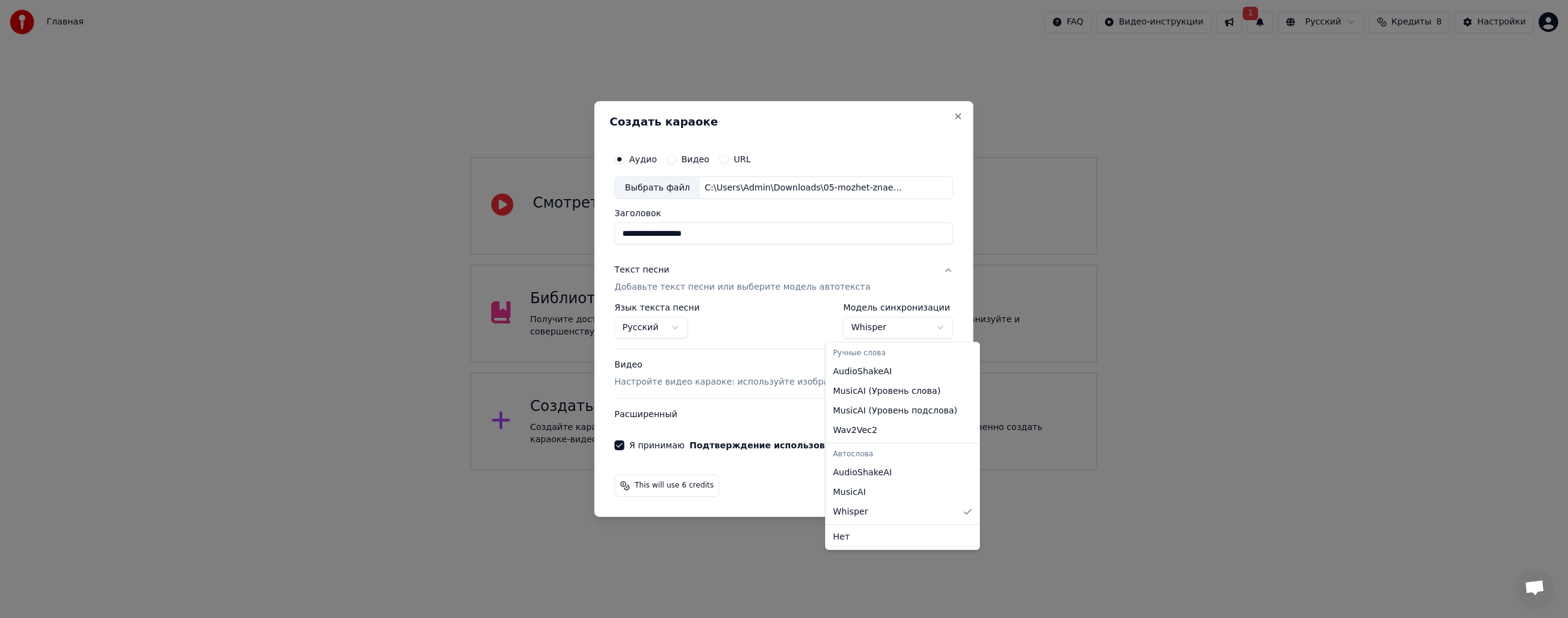
click at [879, 333] on body "**********" at bounding box center [784, 235] width 1568 height 470
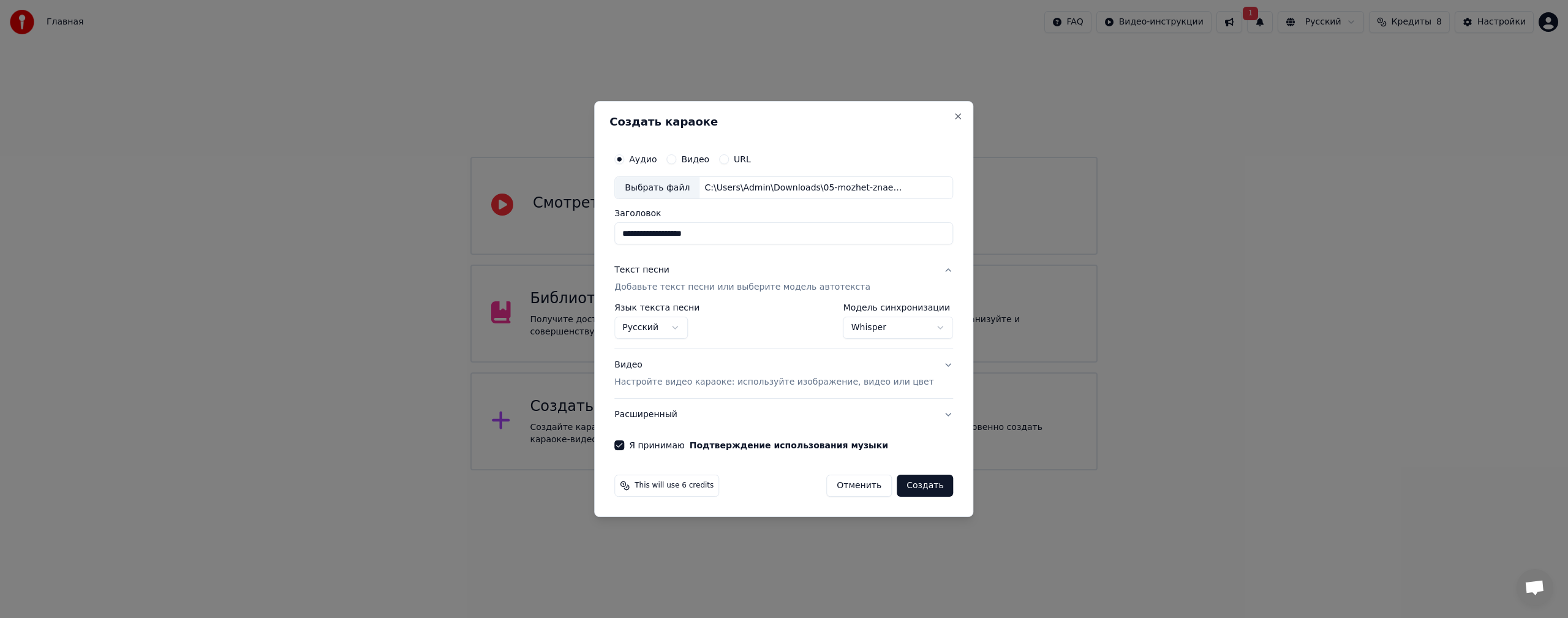
click at [879, 333] on body "**********" at bounding box center [784, 235] width 1568 height 470
click at [911, 488] on button "Создать" at bounding box center [925, 485] width 57 height 22
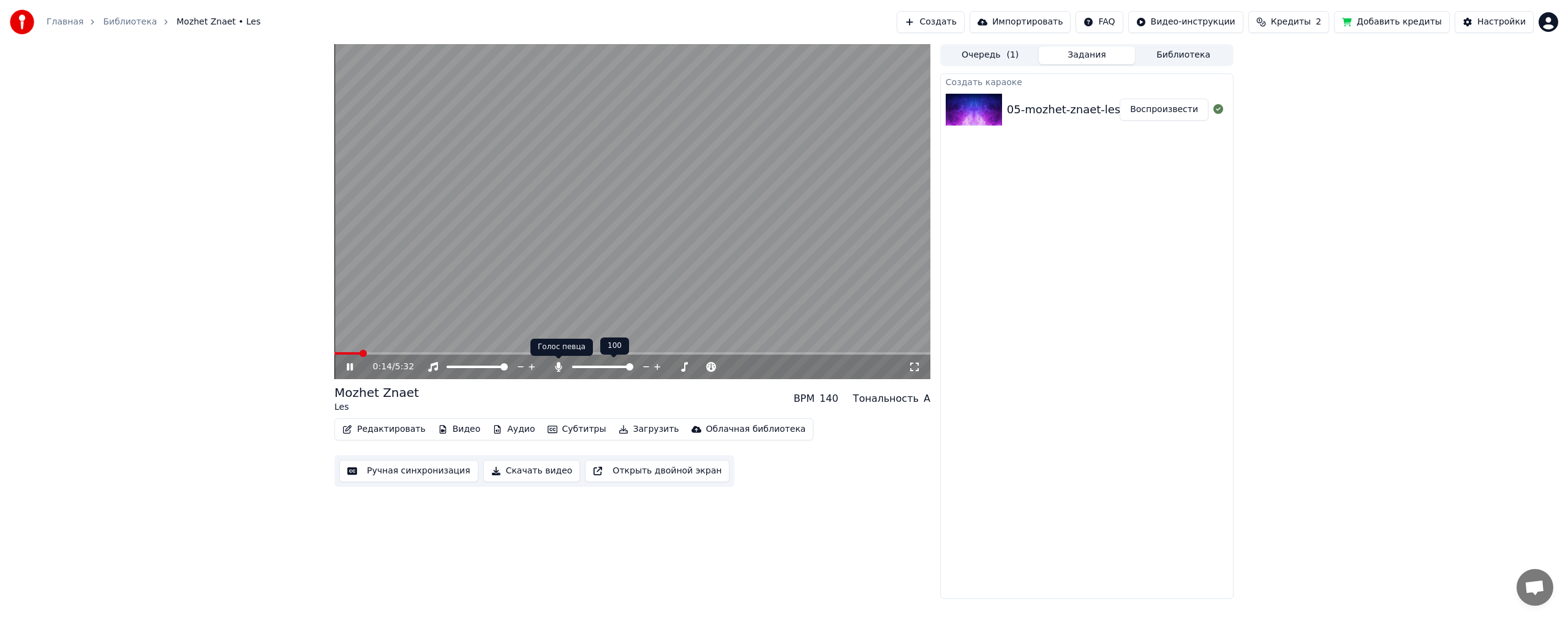
click at [560, 363] on icon at bounding box center [559, 366] width 12 height 10
click at [555, 365] on icon at bounding box center [559, 366] width 12 height 10
click at [554, 365] on icon at bounding box center [559, 366] width 12 height 10
click at [615, 363] on icon at bounding box center [612, 366] width 10 height 10
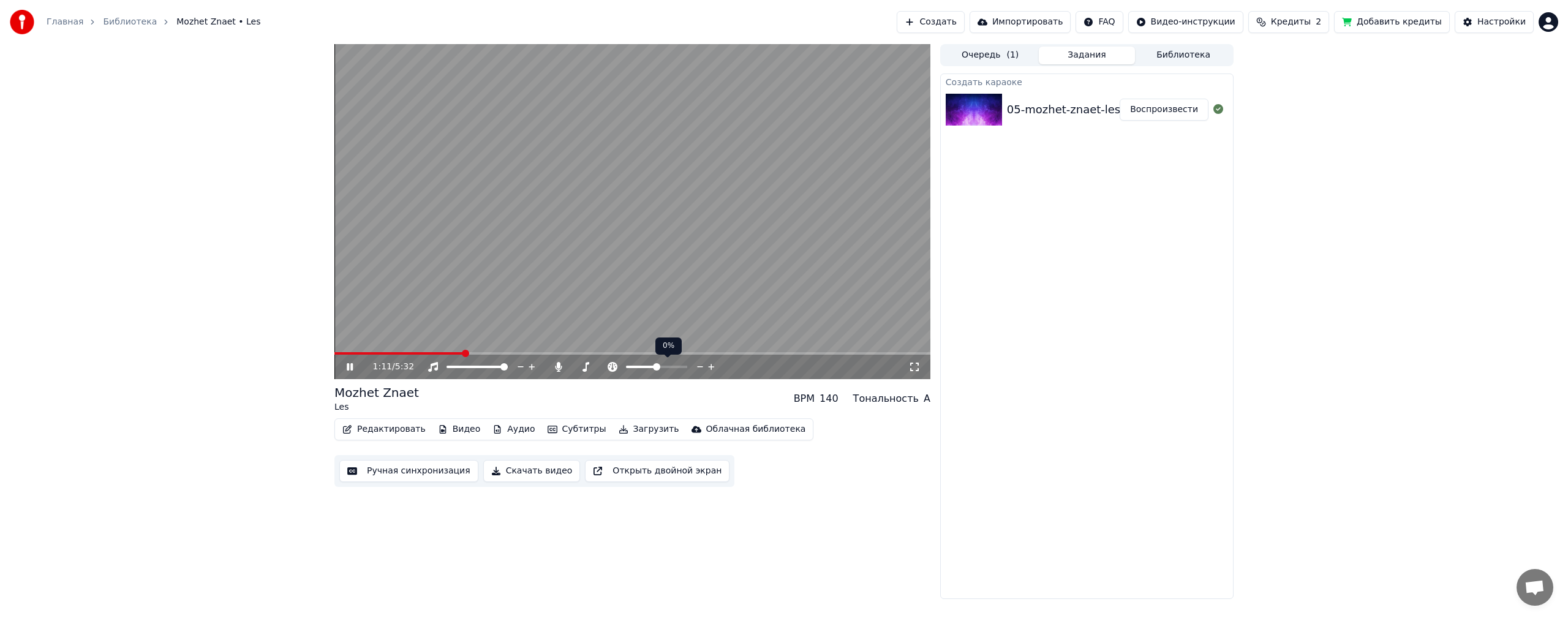
click at [701, 366] on icon at bounding box center [700, 366] width 12 height 12
click at [711, 366] on icon at bounding box center [711, 366] width 12 height 12
click at [711, 365] on icon at bounding box center [711, 366] width 12 height 12
click at [675, 364] on icon at bounding box center [673, 366] width 12 height 12
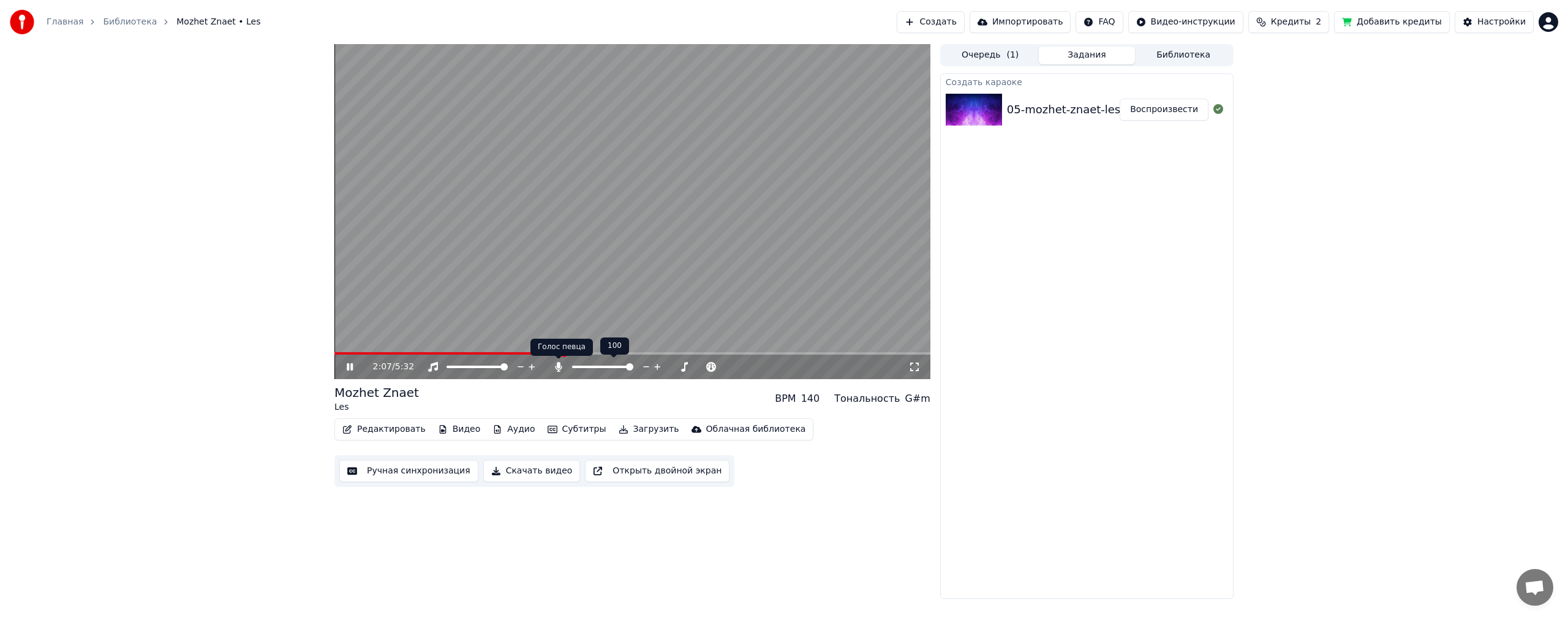
click at [558, 367] on icon at bounding box center [558, 366] width 7 height 10
click at [557, 363] on icon at bounding box center [559, 366] width 12 height 10
click at [555, 363] on icon at bounding box center [559, 366] width 12 height 10
click at [587, 368] on icon at bounding box center [586, 366] width 12 height 10
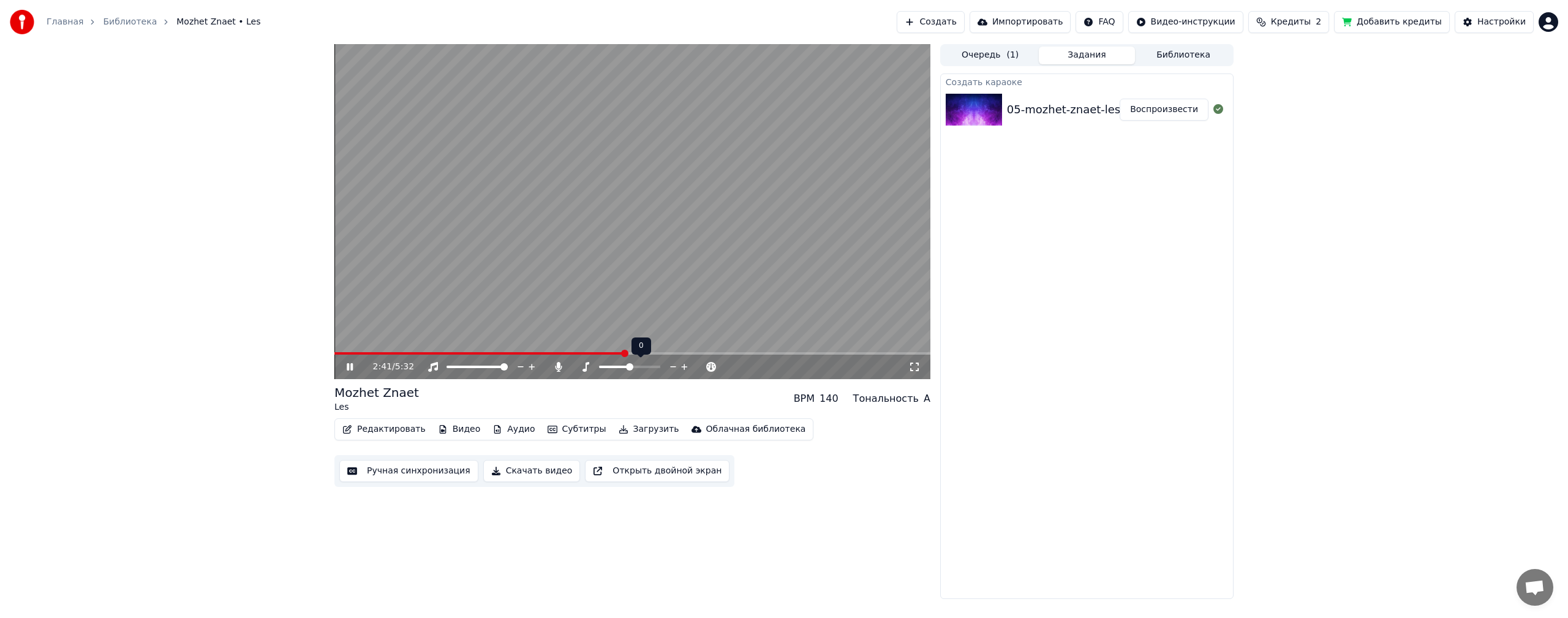
click at [681, 366] on icon at bounding box center [685, 366] width 12 height 12
click at [683, 367] on icon at bounding box center [685, 366] width 12 height 12
click at [675, 367] on icon at bounding box center [673, 366] width 12 height 12
click at [673, 368] on icon at bounding box center [673, 366] width 12 height 12
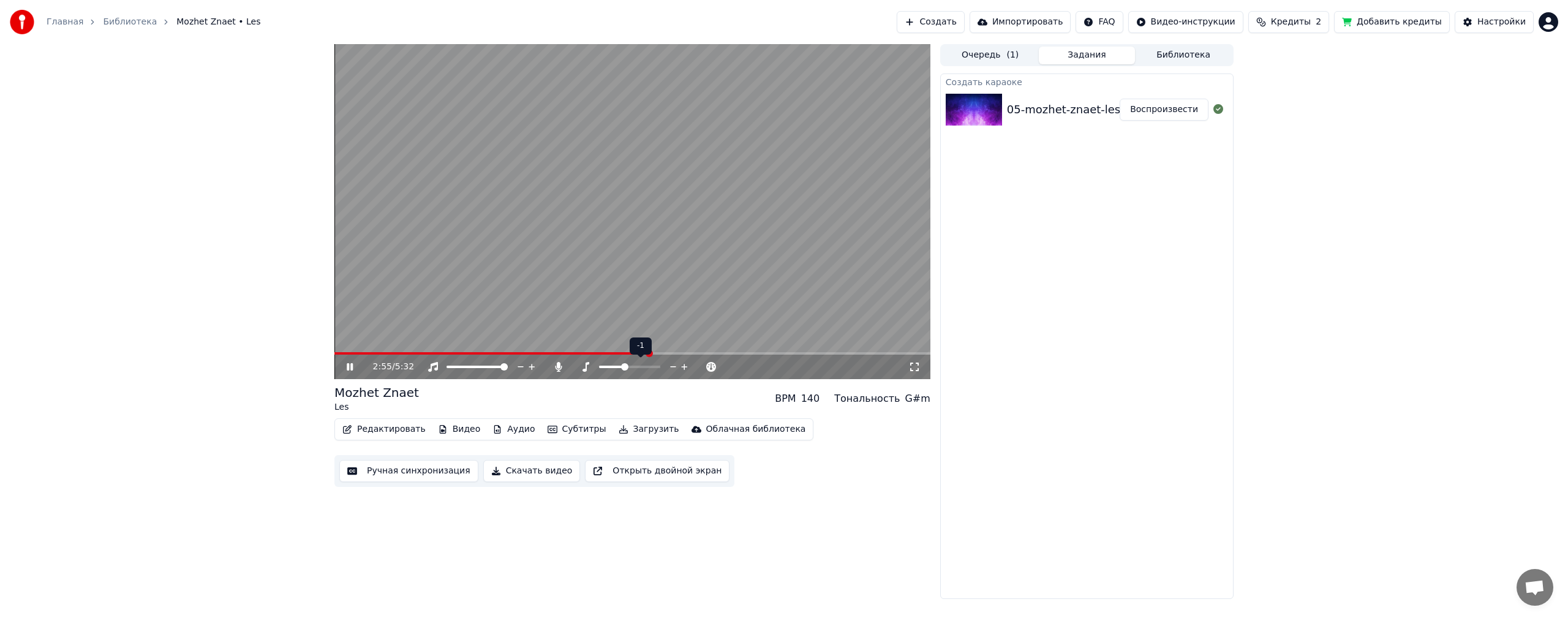
click at [673, 368] on icon at bounding box center [673, 366] width 12 height 12
click at [453, 355] on span at bounding box center [509, 352] width 349 height 2
click at [401, 352] on span at bounding box center [395, 352] width 120 height 2
click at [346, 353] on span at bounding box center [356, 352] width 43 height 2
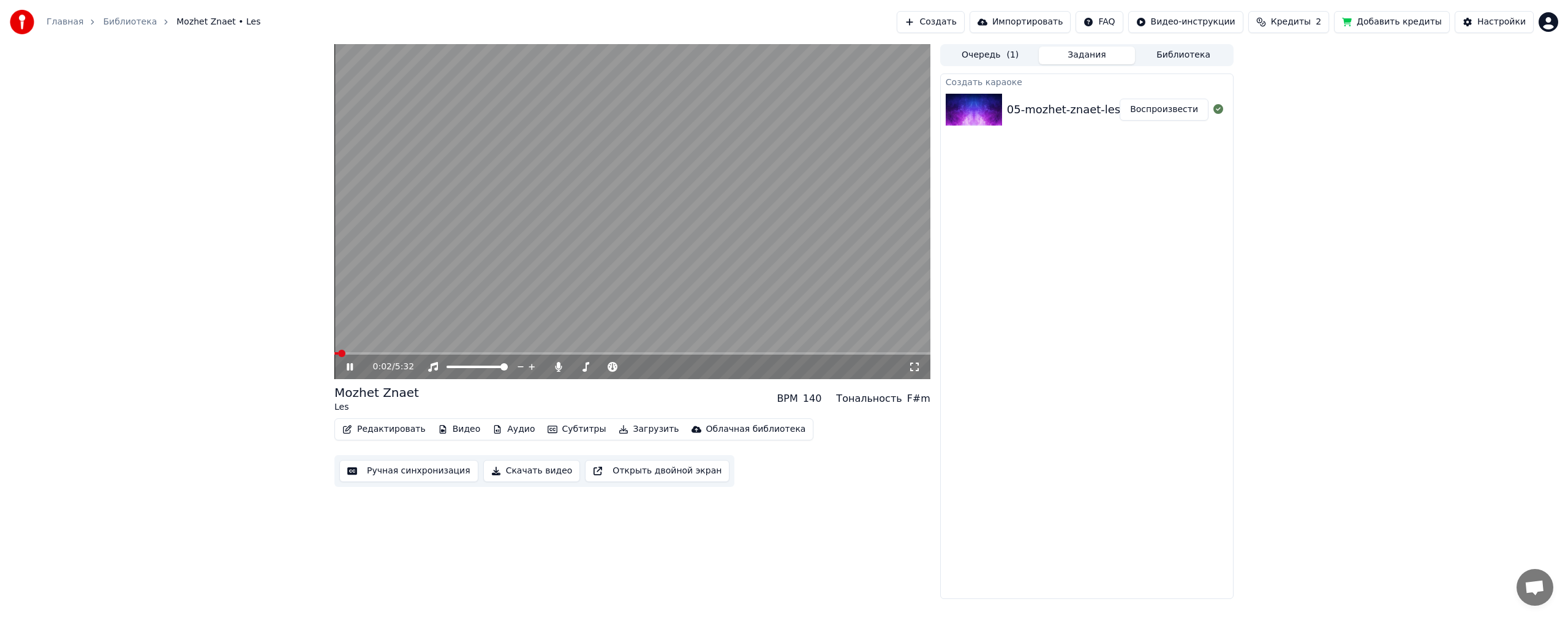
click at [338, 354] on span at bounding box center [341, 352] width 7 height 7
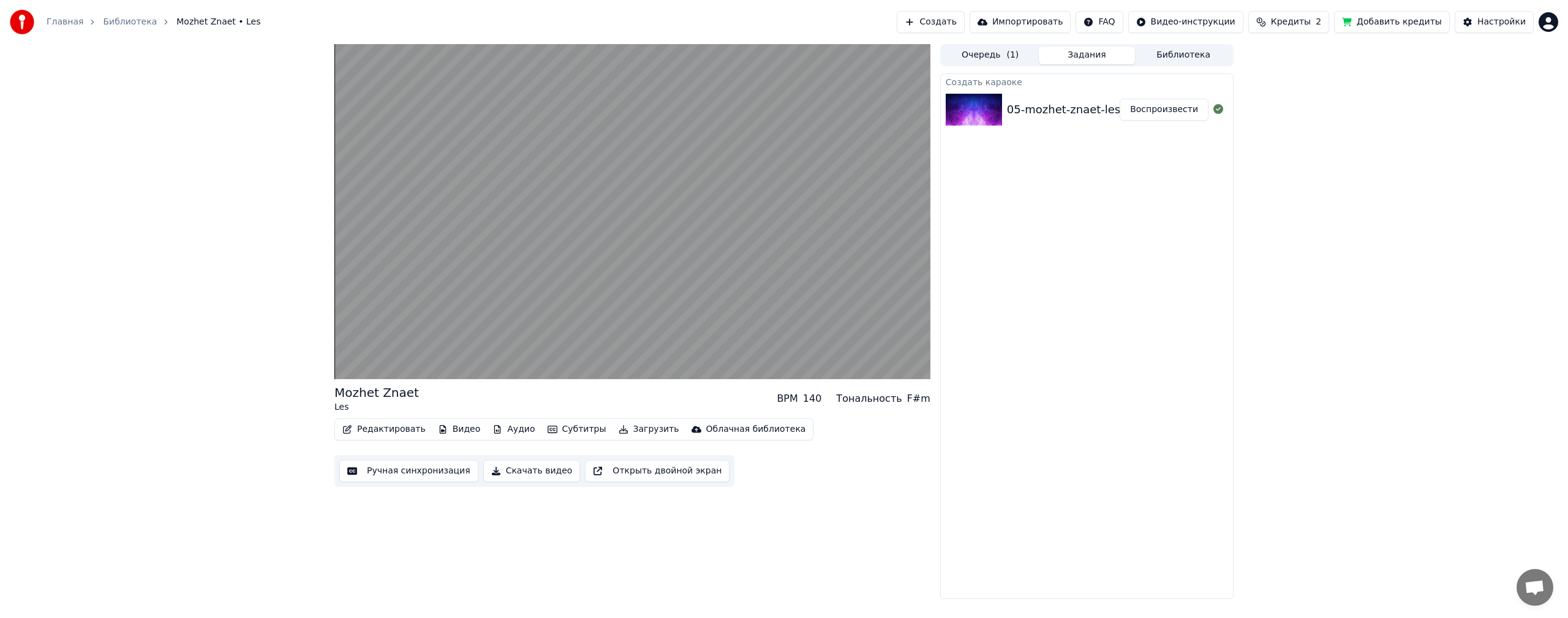
drag, startPoint x: 1068, startPoint y: 422, endPoint x: 917, endPoint y: 381, distance: 156.5
click at [1068, 422] on div "Создать караоке 05-mozhet-znaet-les Воспроизвести" at bounding box center [1087, 336] width 294 height 526
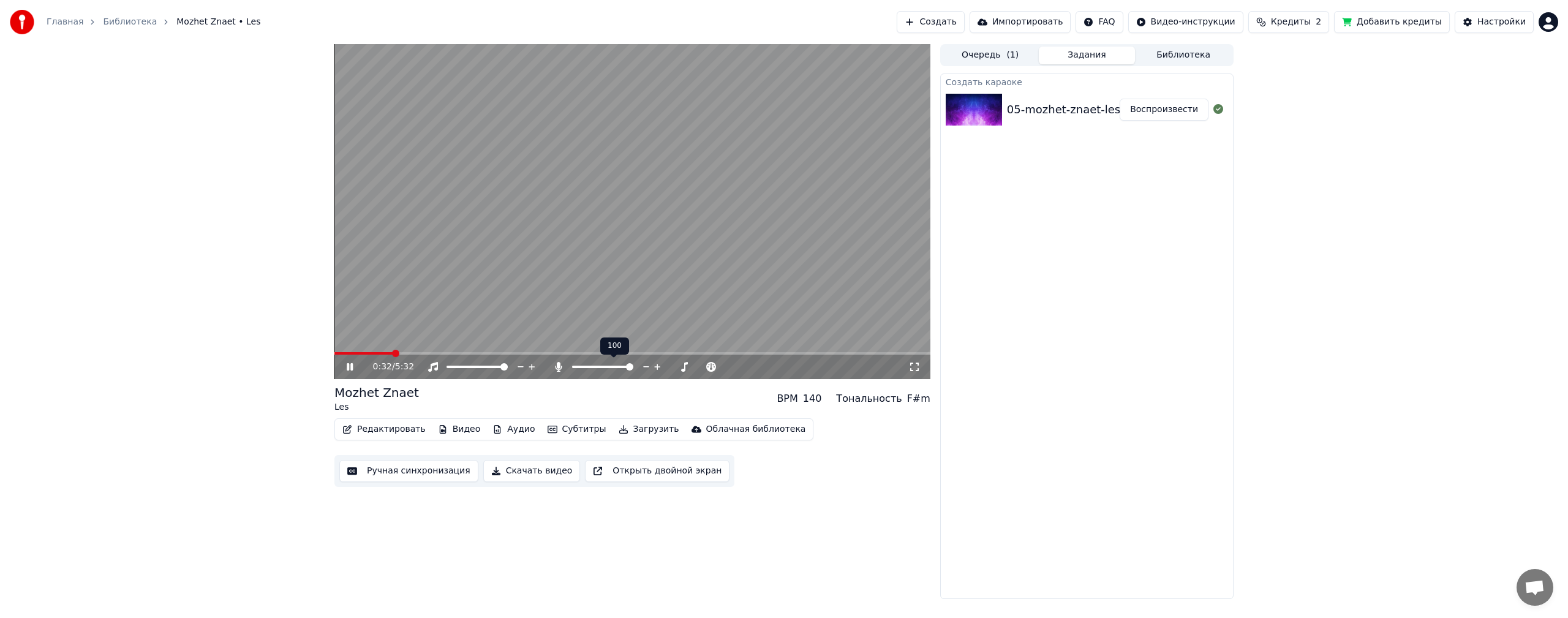
click at [659, 366] on icon at bounding box center [657, 366] width 12 height 12
click at [616, 366] on icon at bounding box center [612, 366] width 10 height 10
click at [712, 363] on icon at bounding box center [711, 366] width 12 height 12
click at [700, 367] on icon at bounding box center [700, 366] width 12 height 12
click at [584, 368] on icon at bounding box center [586, 366] width 12 height 10
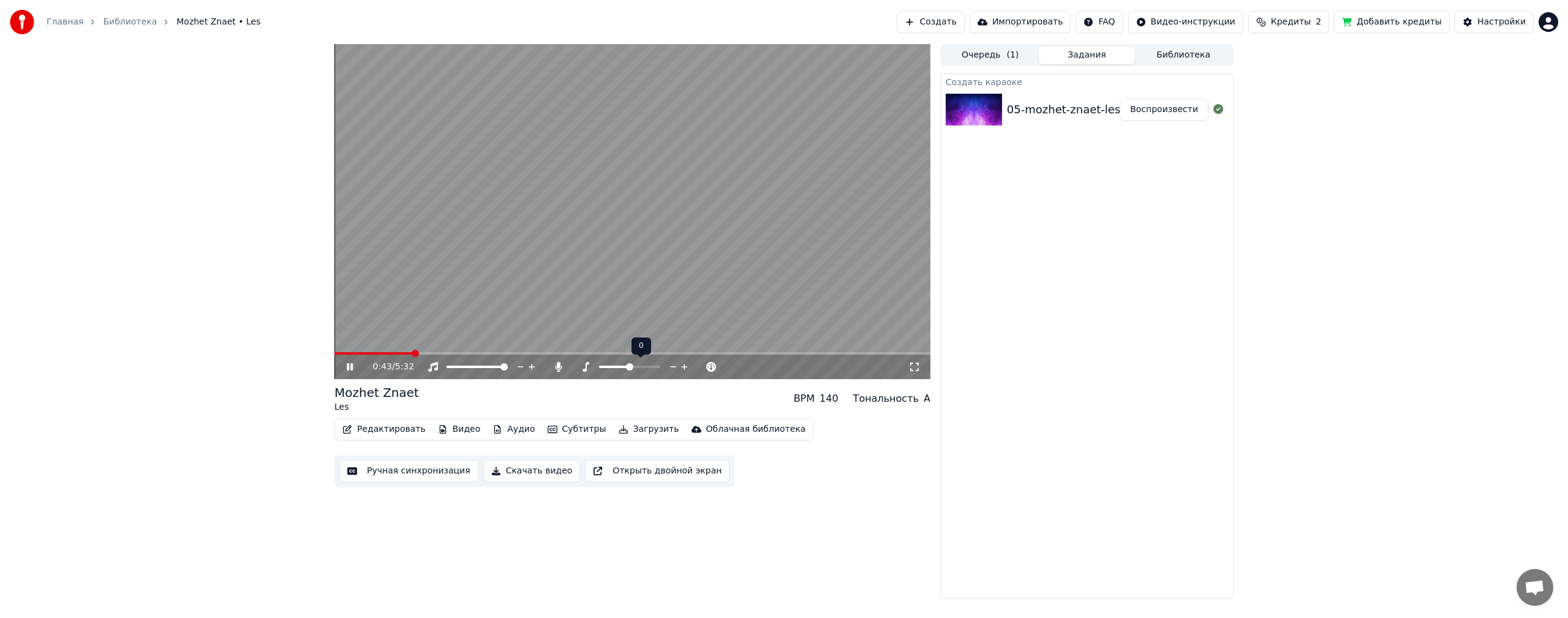
click at [674, 364] on icon at bounding box center [673, 366] width 12 height 12
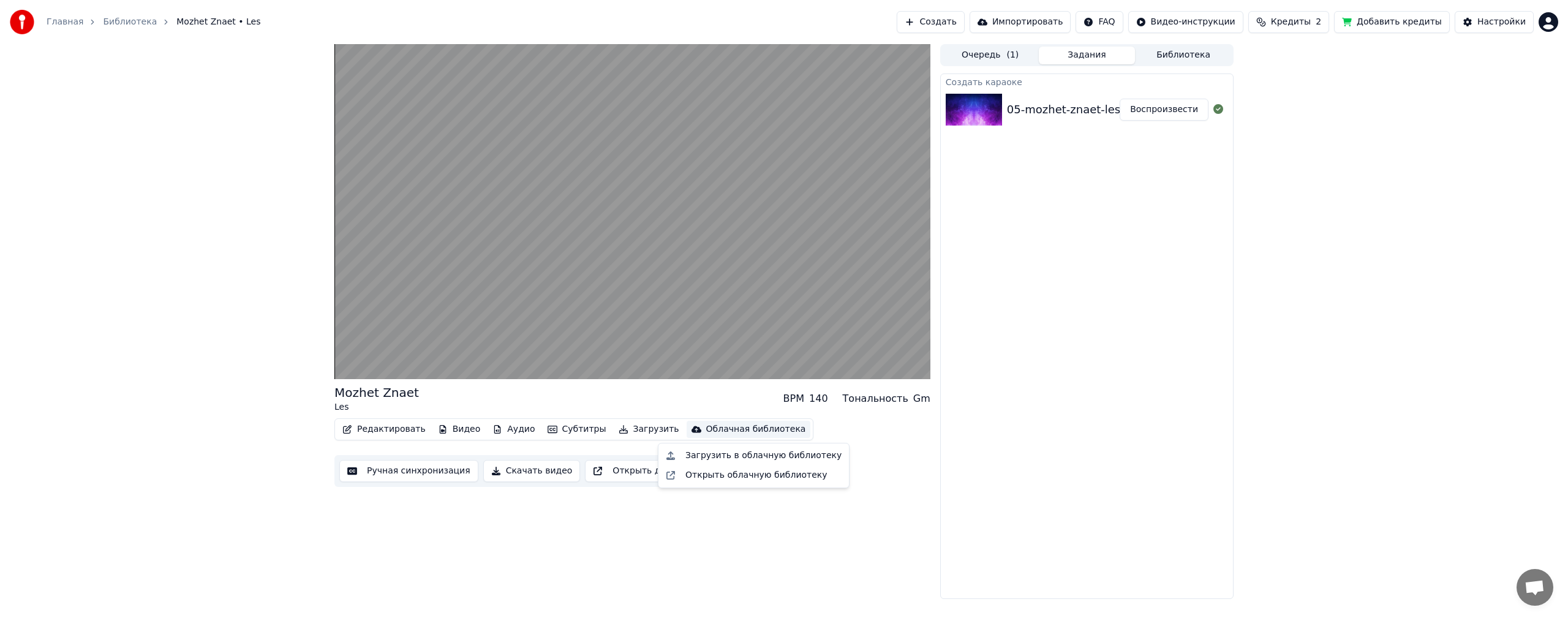
click at [850, 432] on div "Редактировать Видео Аудио Субтитры Загрузить Облачная библиотека Ручная синхрон…" at bounding box center [632, 453] width 596 height 68
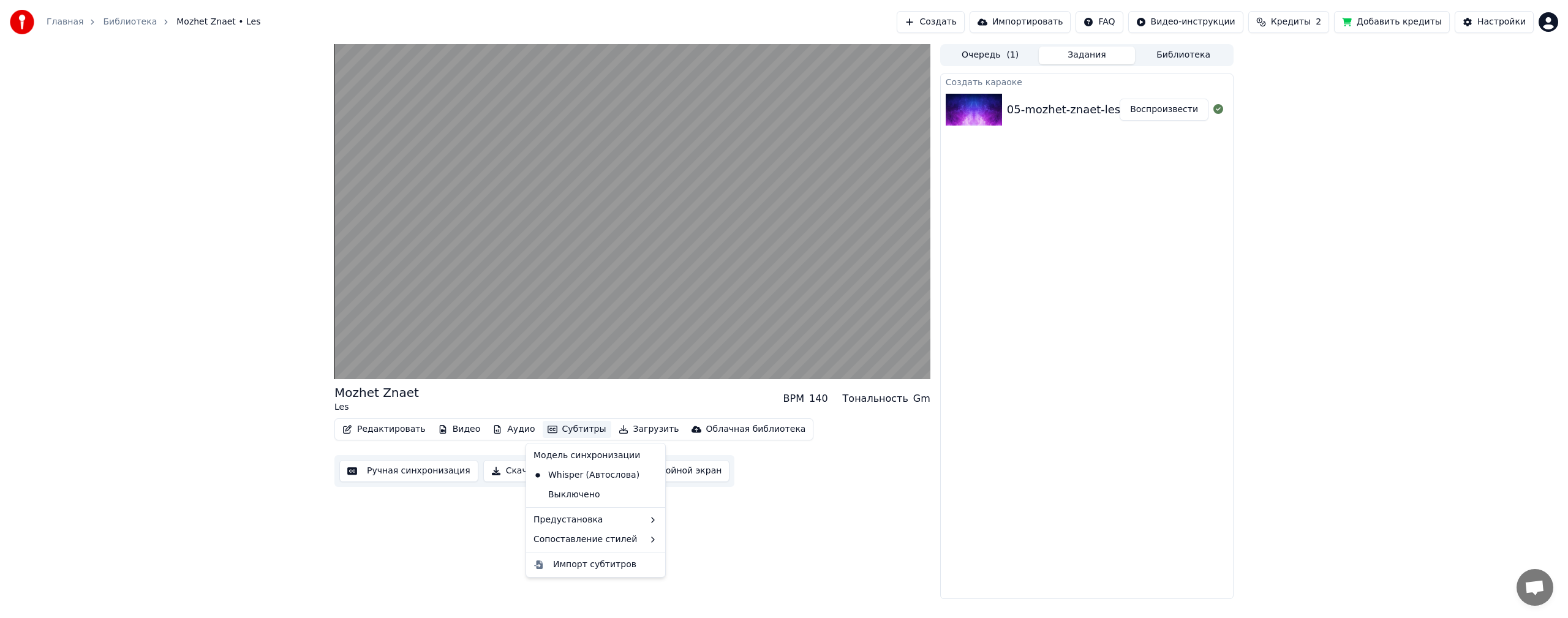
click at [566, 461] on div "Модель синхронизации" at bounding box center [595, 455] width 134 height 19
click at [578, 496] on div "Выключено" at bounding box center [595, 494] width 134 height 19
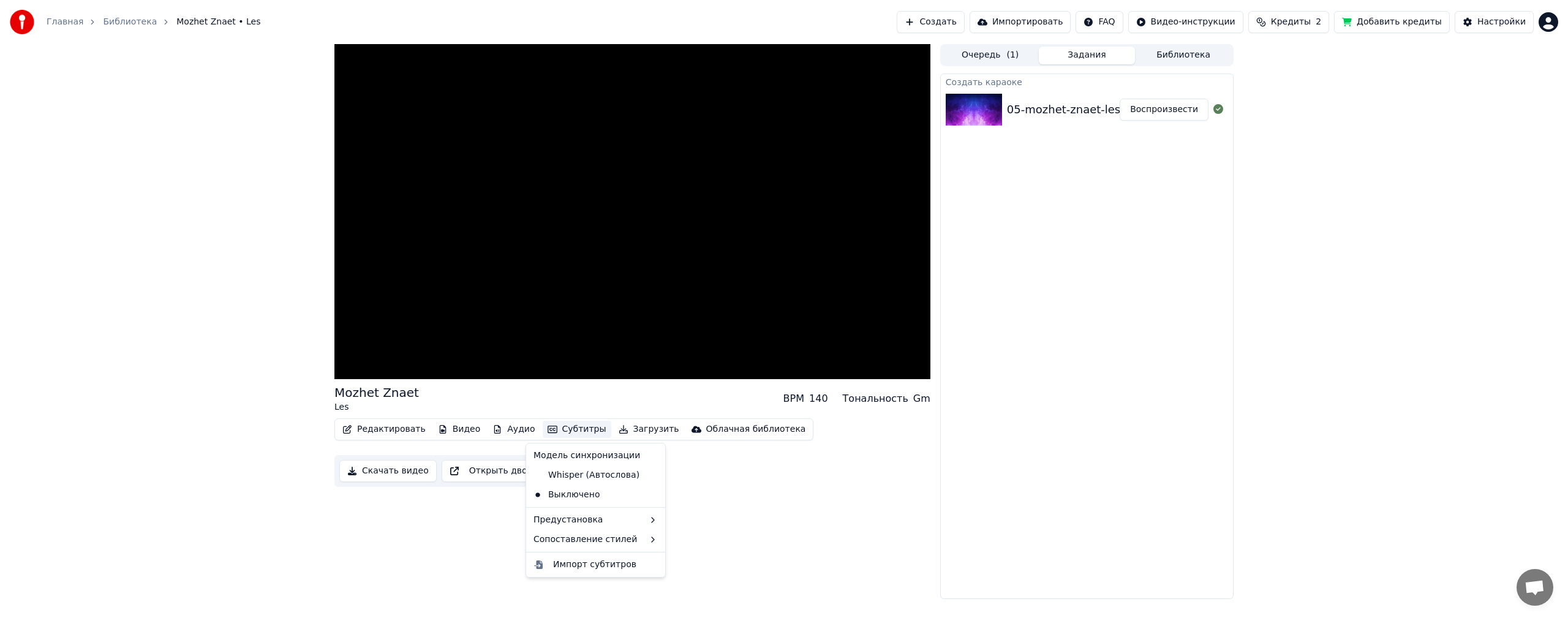
click at [558, 429] on button "Субтитры" at bounding box center [577, 429] width 68 height 17
click at [1420, 26] on button "Добавить кредиты" at bounding box center [1392, 22] width 116 height 22
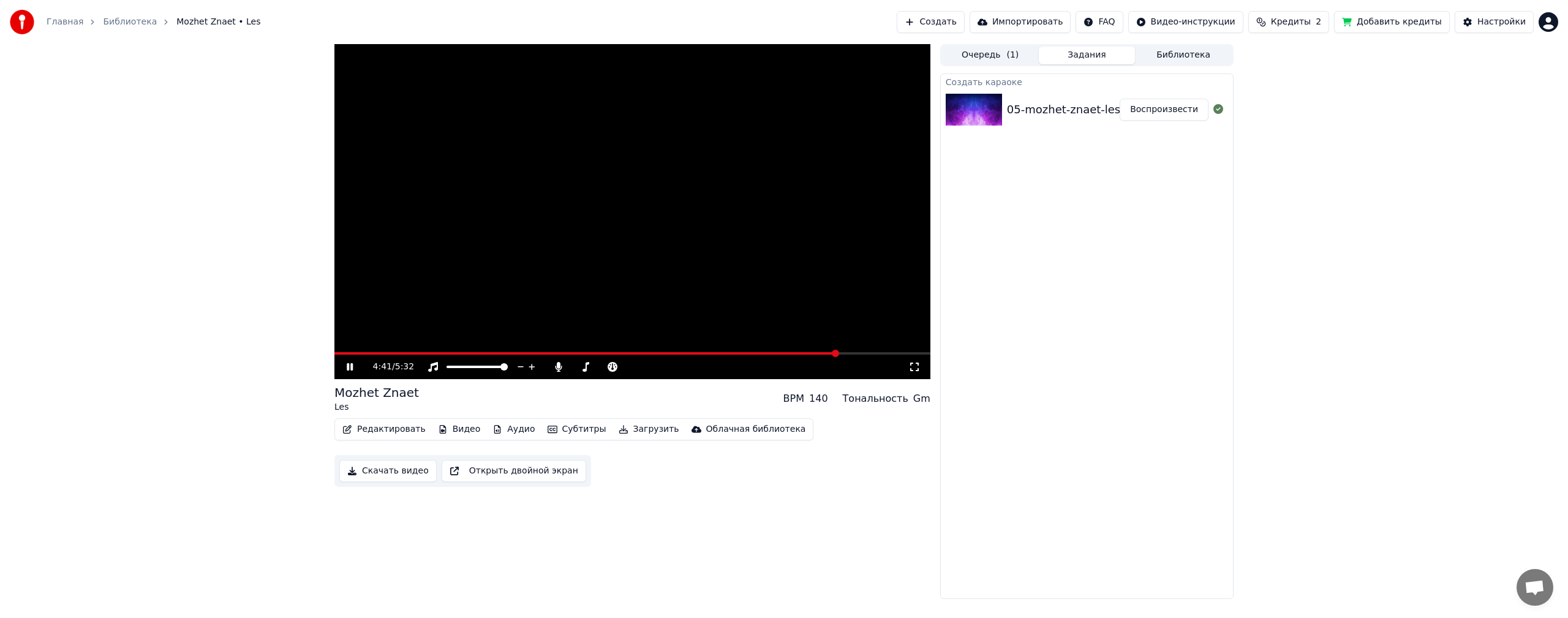
click at [1361, 23] on button "Добавить кредиты" at bounding box center [1392, 22] width 116 height 22
click at [558, 366] on icon at bounding box center [558, 366] width 7 height 10
click at [558, 366] on icon at bounding box center [559, 366] width 12 height 10
click at [1408, 23] on button "Добавить кредиты" at bounding box center [1392, 22] width 116 height 22
click at [974, 53] on button "Очередь ( 1 )" at bounding box center [991, 55] width 97 height 18
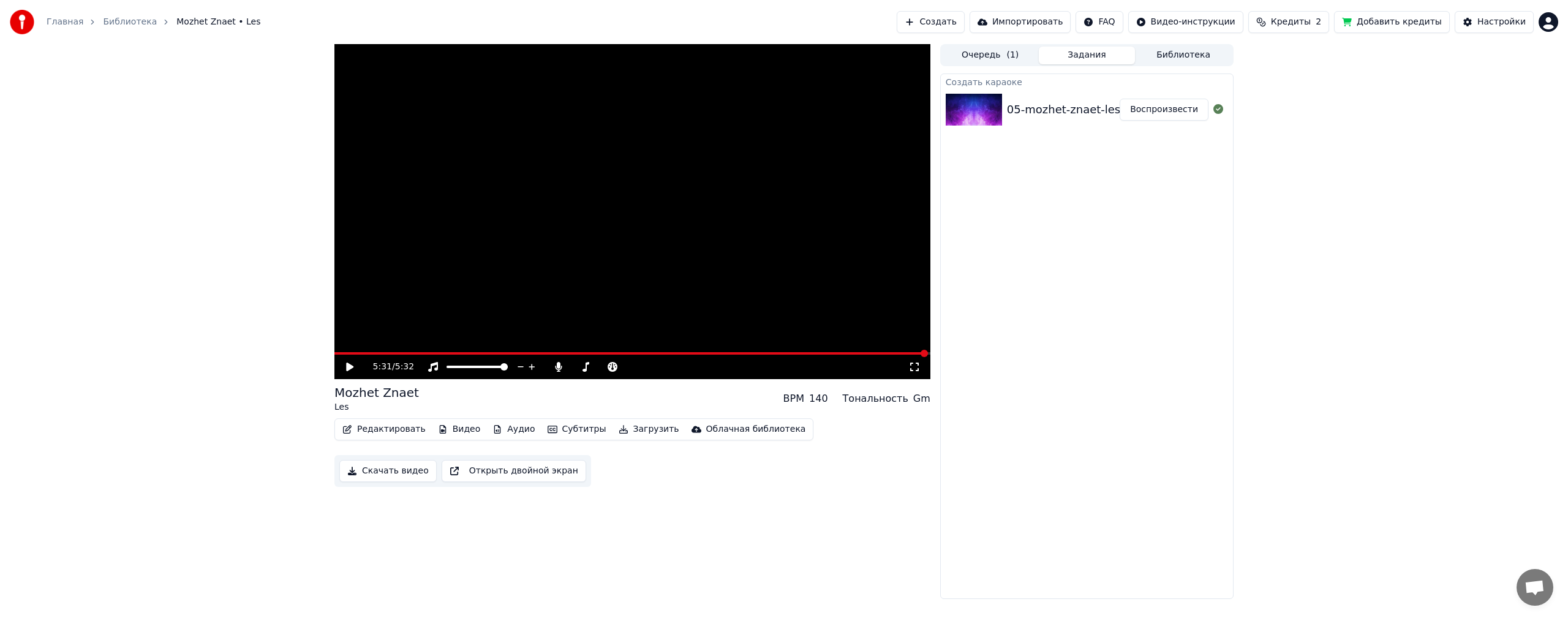
click at [1064, 54] on button "Задания" at bounding box center [1087, 55] width 97 height 18
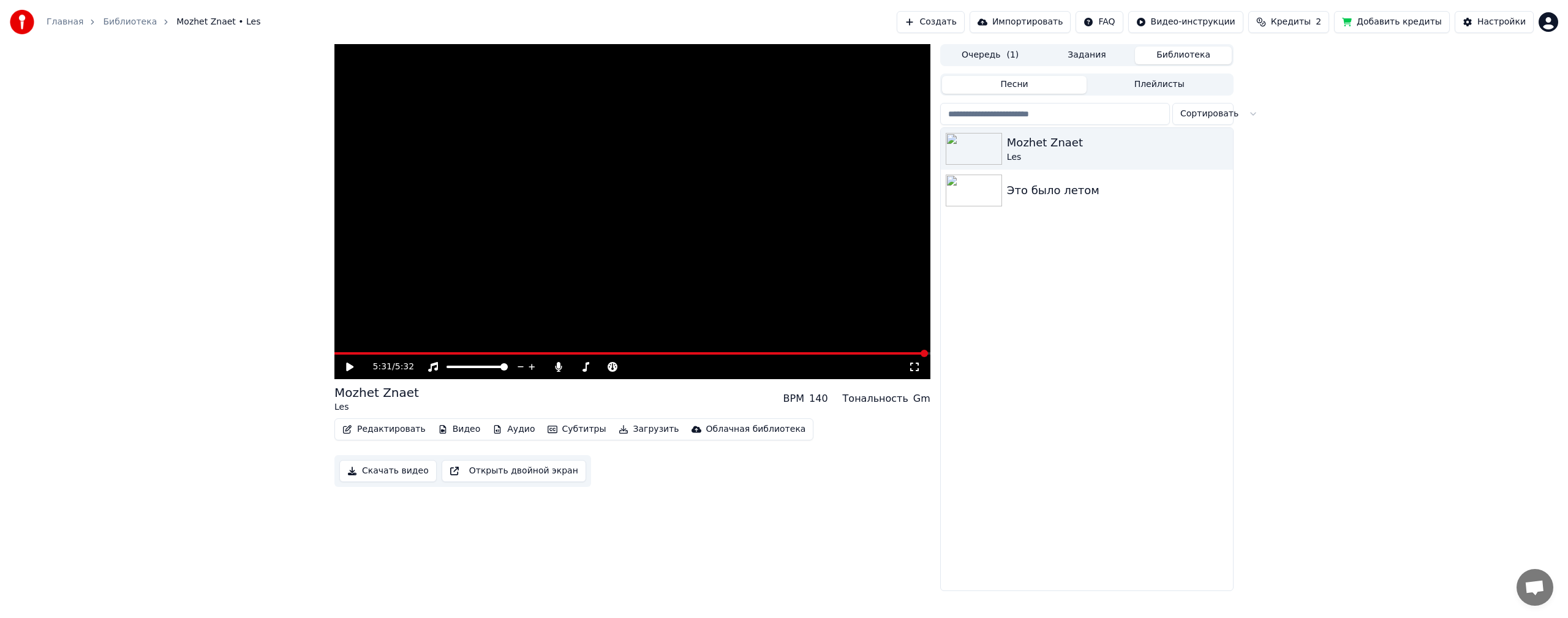
click at [1173, 57] on button "Библиотека" at bounding box center [1183, 55] width 97 height 18
click at [1017, 196] on div "Это было летом" at bounding box center [1111, 190] width 209 height 17
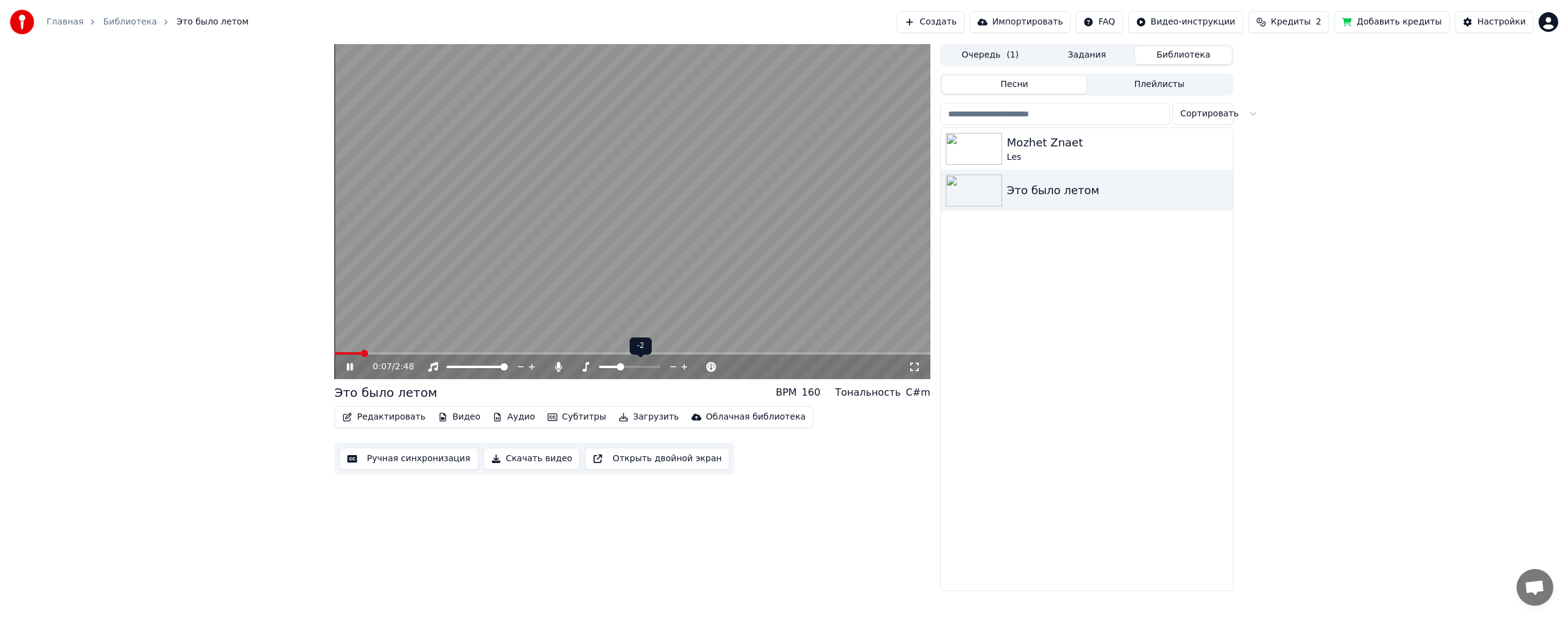
click at [686, 364] on icon at bounding box center [685, 366] width 12 height 12
click at [675, 364] on icon at bounding box center [673, 366] width 12 height 12
click at [353, 366] on icon at bounding box center [350, 366] width 6 height 7
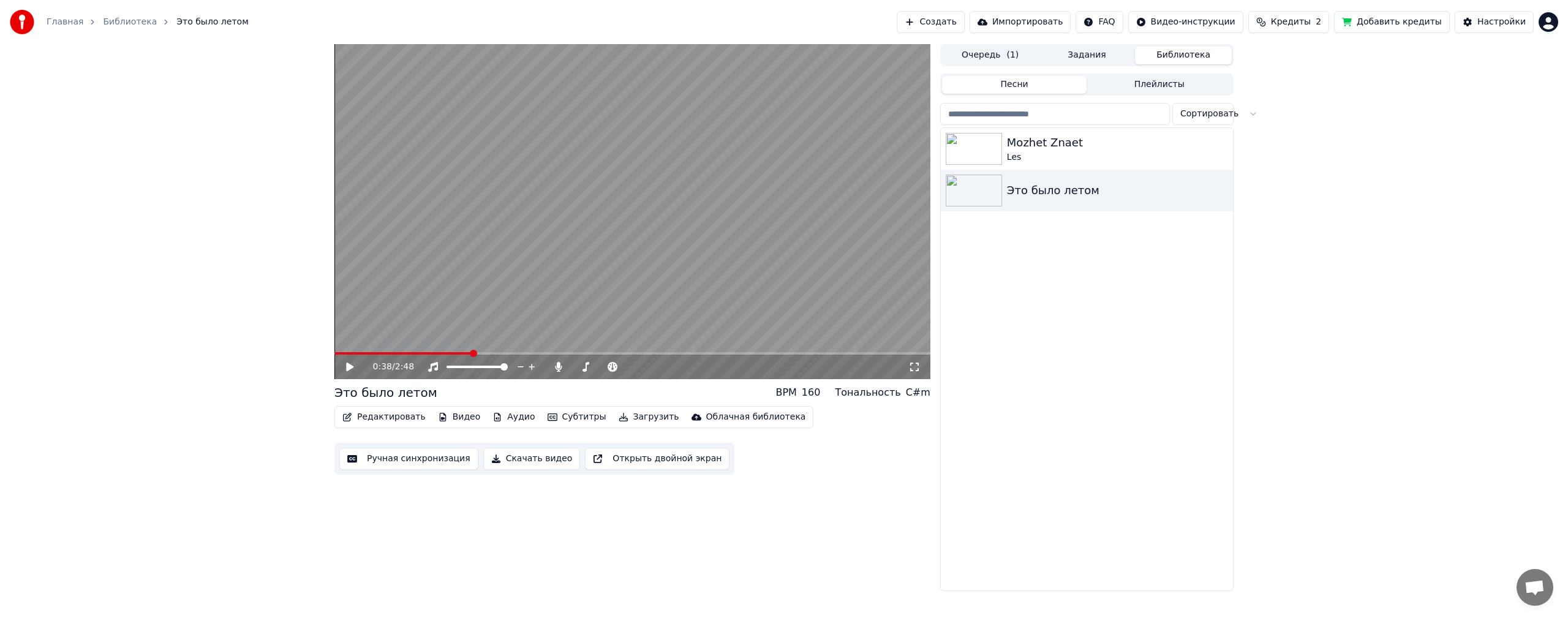
click at [1397, 23] on button "Добавить кредиты" at bounding box center [1392, 22] width 116 height 22
click at [1406, 26] on button "Добавить кредиты" at bounding box center [1392, 22] width 116 height 22
